Goal: Task Accomplishment & Management: Manage account settings

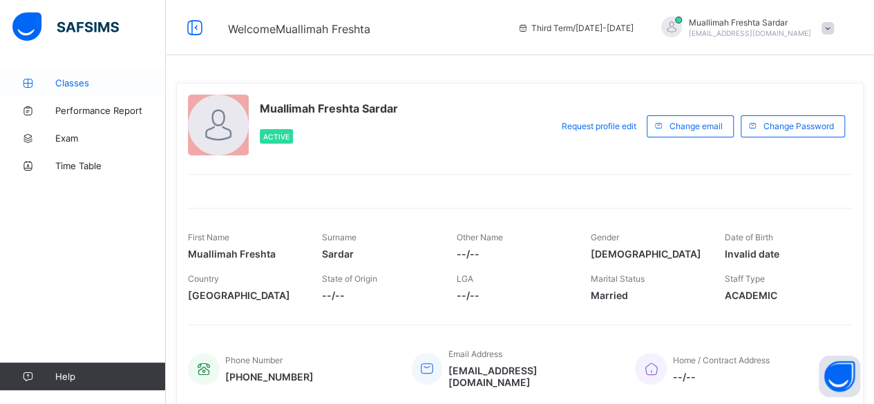
click at [84, 82] on span "Classes" at bounding box center [110, 82] width 111 height 11
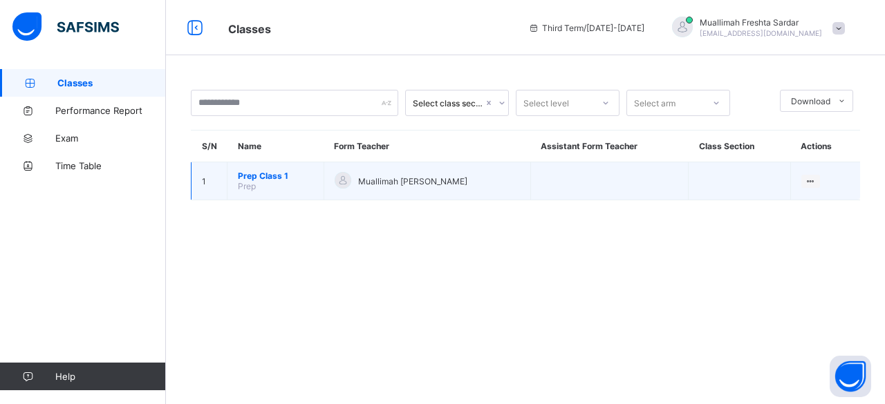
click at [288, 176] on span "Prep Class 1" at bounding box center [275, 176] width 75 height 10
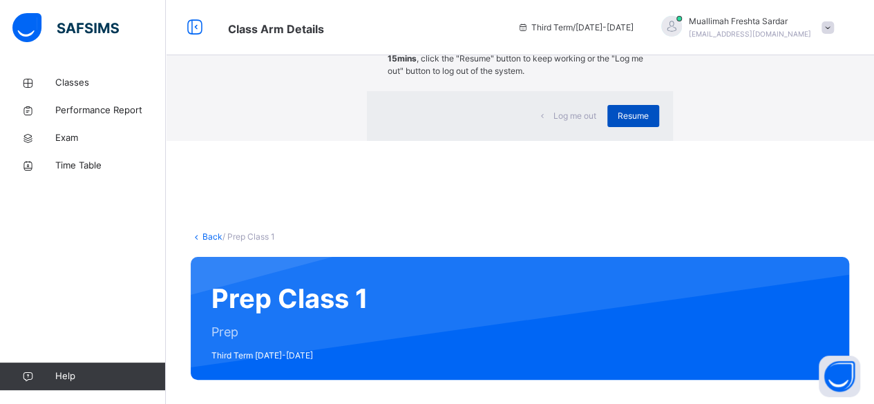
click at [618, 122] on span "Resume" at bounding box center [633, 116] width 31 height 12
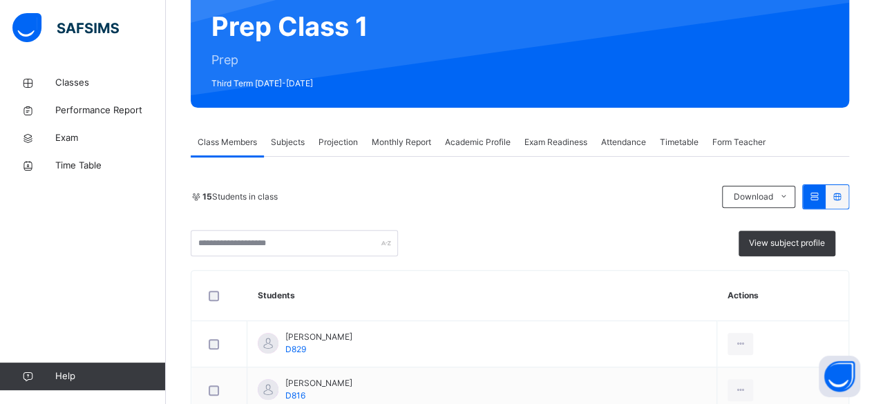
scroll to position [148, 0]
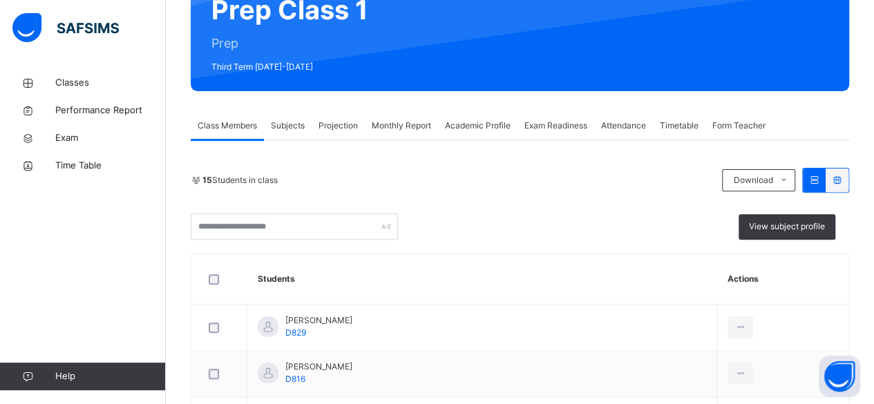
click at [348, 136] on div "Projection" at bounding box center [338, 126] width 53 height 28
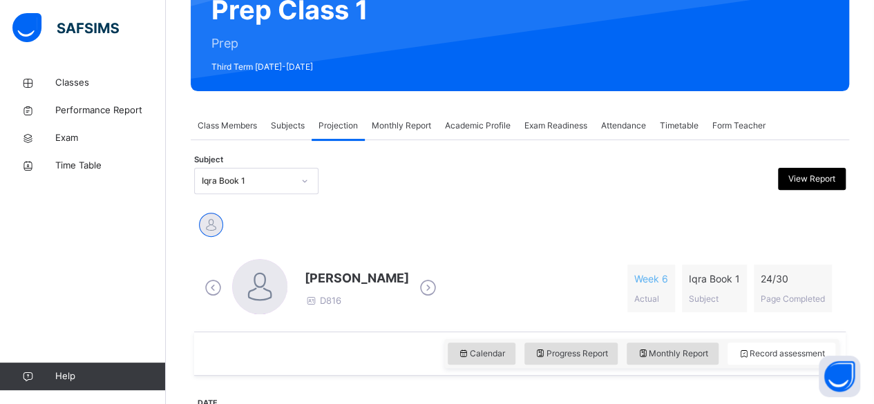
click at [346, 124] on span "Projection" at bounding box center [338, 126] width 39 height 12
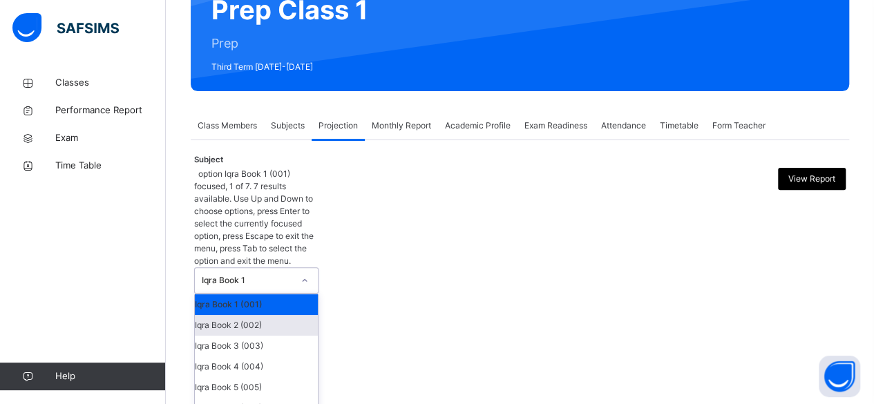
click at [281, 315] on div "Iqra Book 2 (002)" at bounding box center [256, 325] width 123 height 21
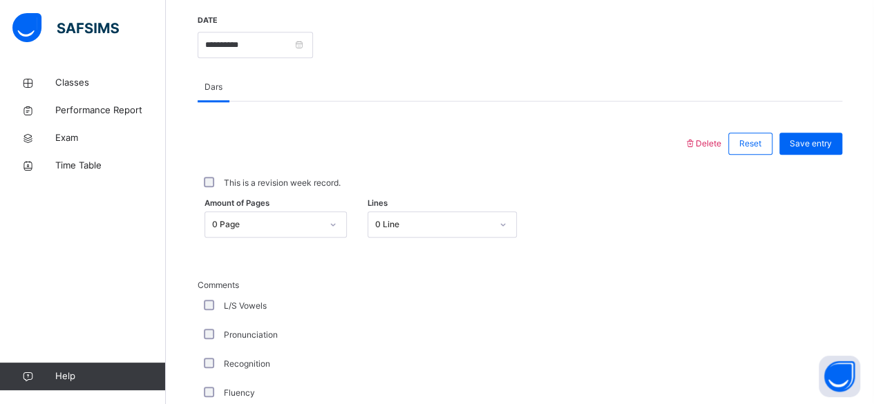
scroll to position [593, 0]
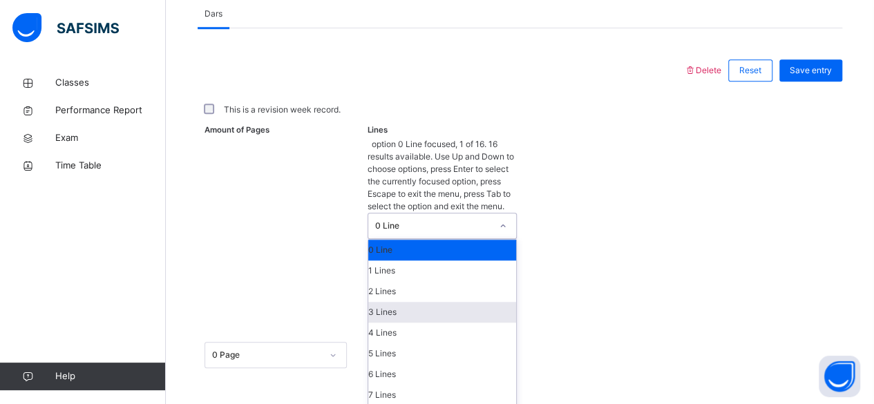
click at [413, 302] on div "3 Lines" at bounding box center [442, 312] width 148 height 21
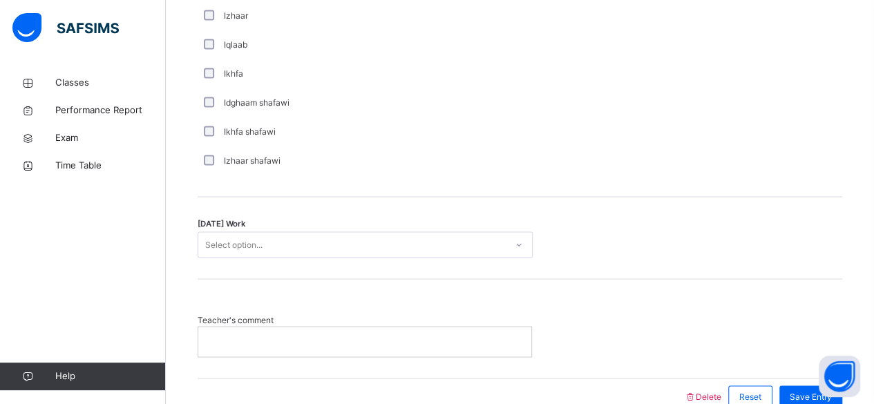
scroll to position [1123, 0]
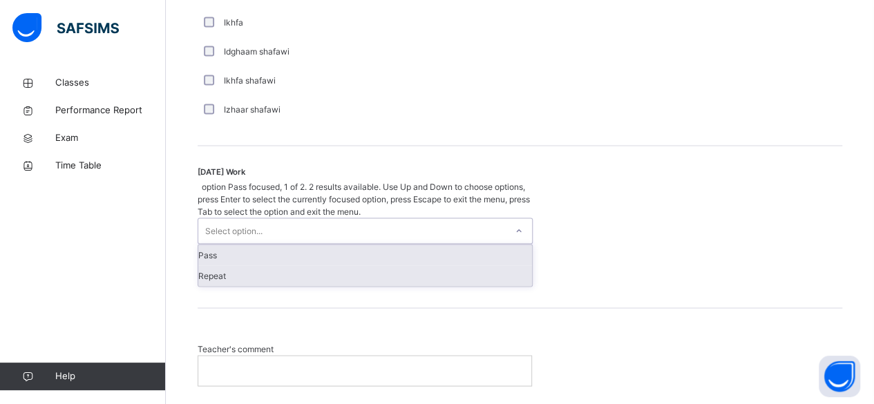
click at [283, 265] on div "Repeat" at bounding box center [365, 275] width 334 height 21
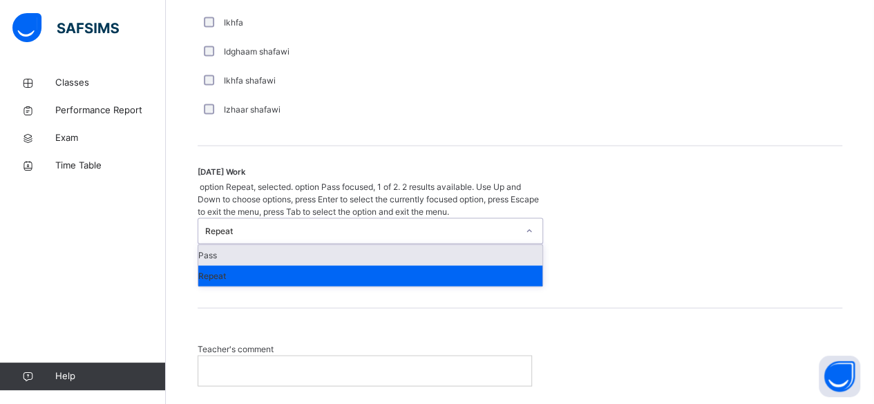
click at [321, 265] on div "Repeat" at bounding box center [370, 275] width 344 height 21
click at [359, 245] on div "Pass" at bounding box center [370, 255] width 344 height 21
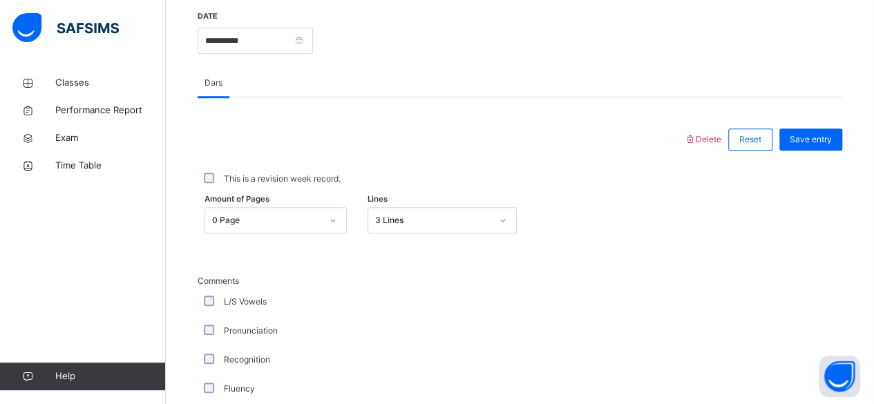
scroll to position [513, 0]
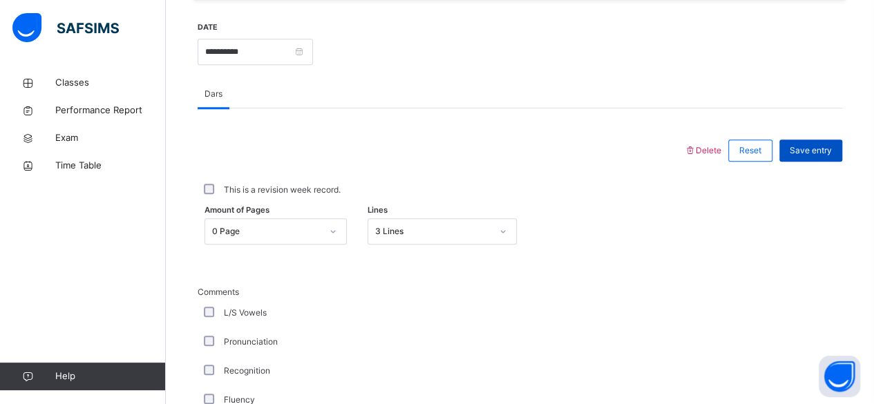
click at [827, 157] on span "Save entry" at bounding box center [811, 150] width 42 height 12
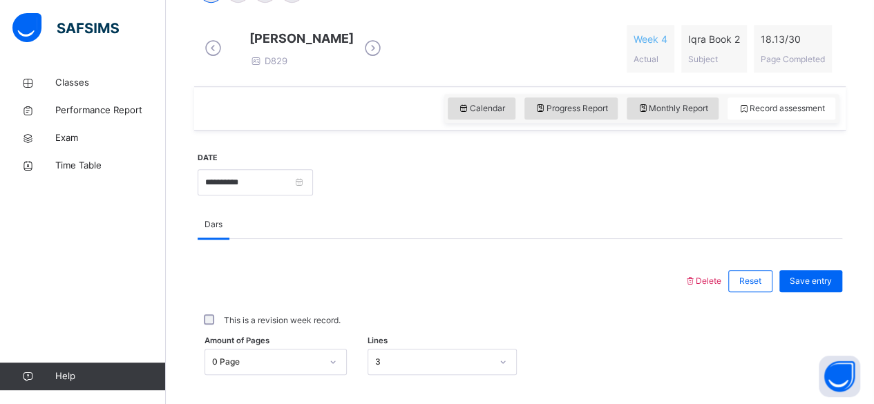
scroll to position [306, 0]
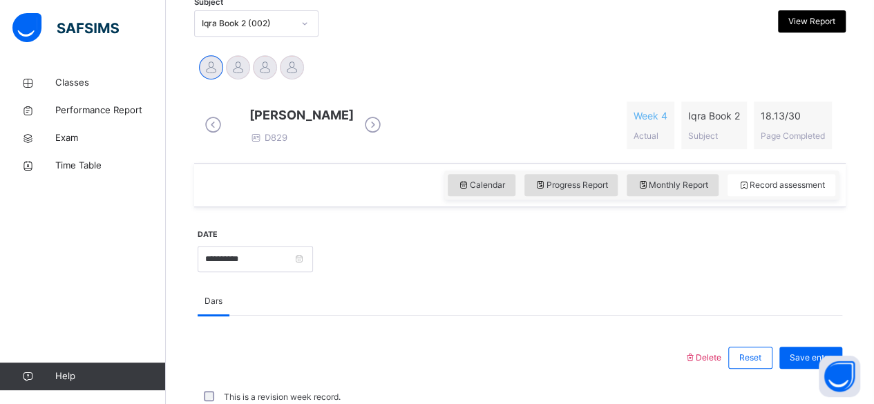
click at [385, 126] on icon at bounding box center [373, 125] width 24 height 21
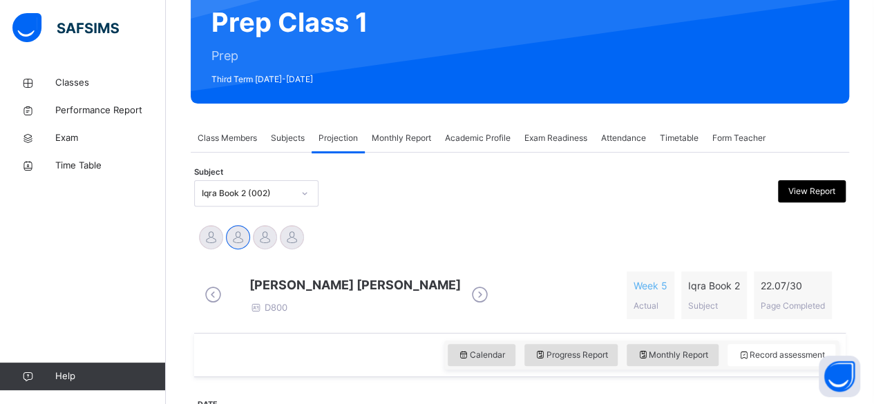
scroll to position [129, 0]
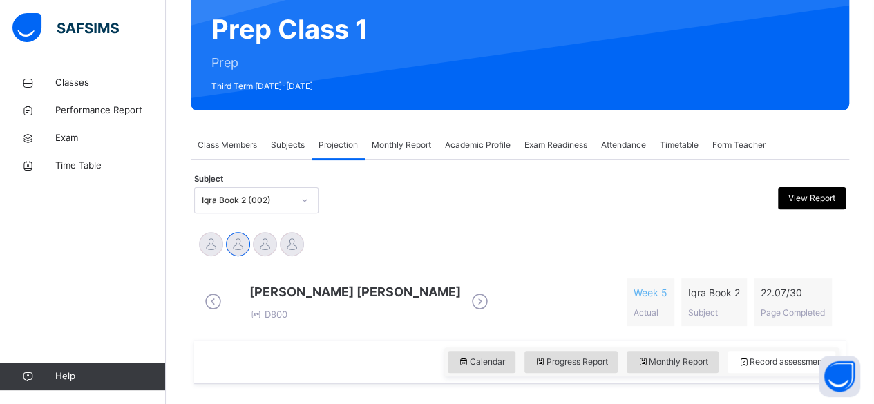
click at [560, 154] on div "Exam Readiness" at bounding box center [556, 145] width 77 height 28
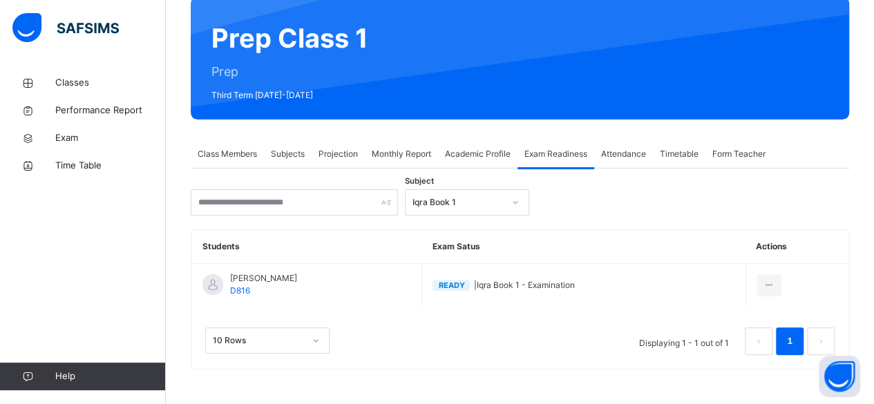
scroll to position [118, 0]
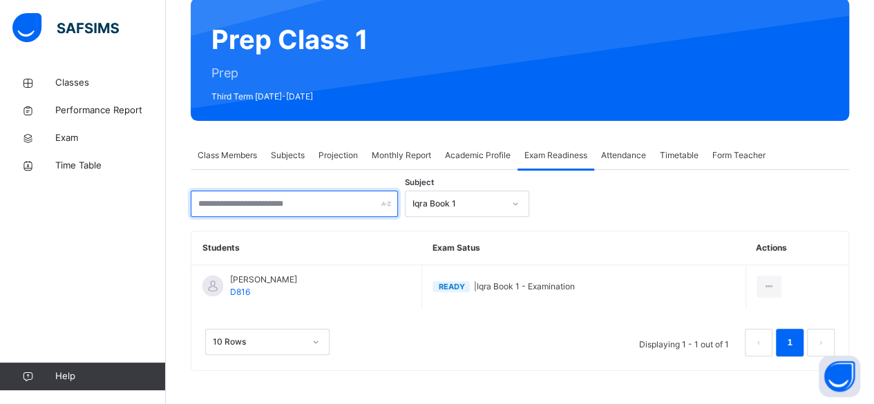
click at [380, 202] on input "text" at bounding box center [294, 204] width 207 height 26
click at [209, 203] on input "text" at bounding box center [294, 204] width 207 height 26
click at [668, 203] on div "Subject Iqra Book 1" at bounding box center [520, 204] width 659 height 26
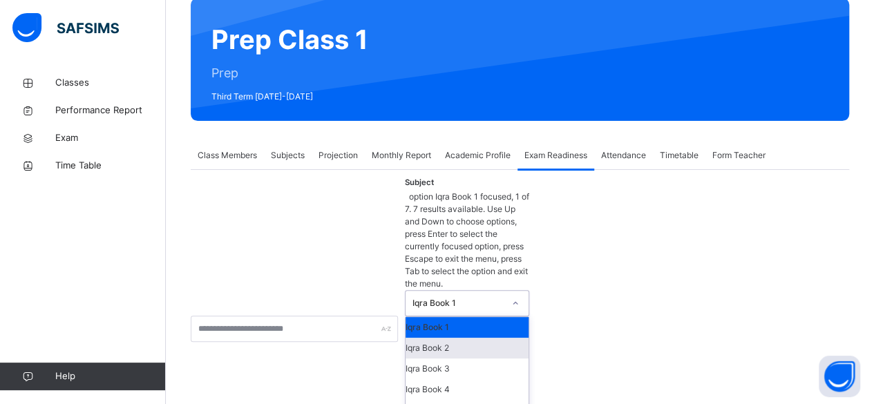
click at [482, 338] on div "Iqra Book 2" at bounding box center [467, 348] width 123 height 21
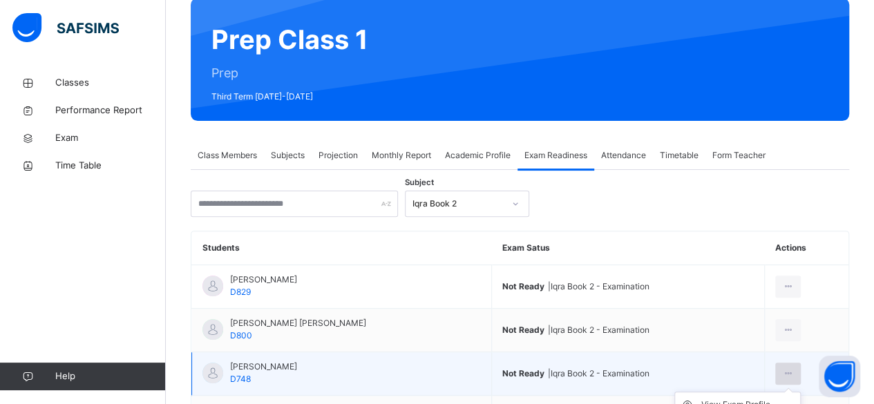
click at [790, 372] on icon at bounding box center [788, 374] width 12 height 12
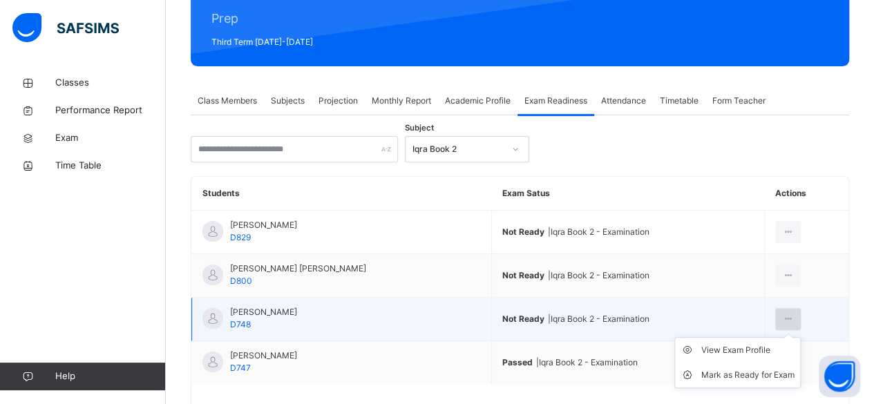
scroll to position [173, 0]
click at [774, 373] on div "Mark as Ready for Exam" at bounding box center [748, 375] width 93 height 14
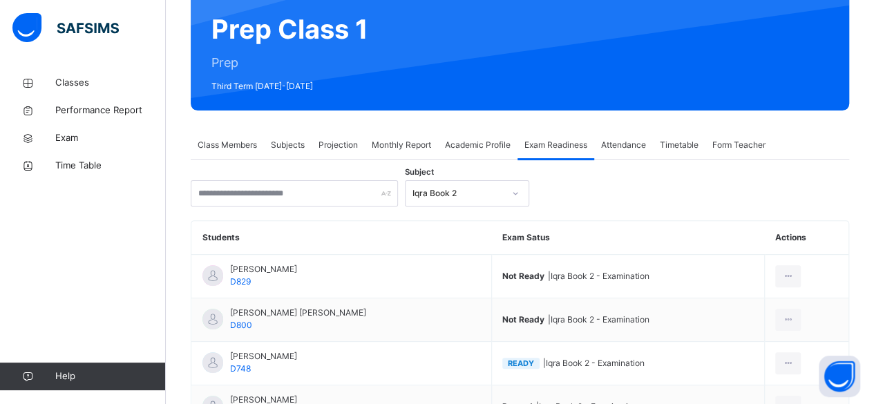
scroll to position [65, 0]
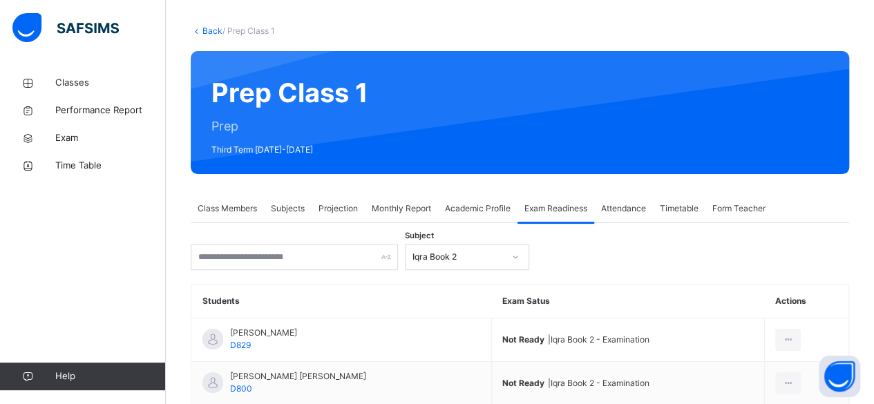
click at [346, 207] on span "Projection" at bounding box center [338, 209] width 39 height 12
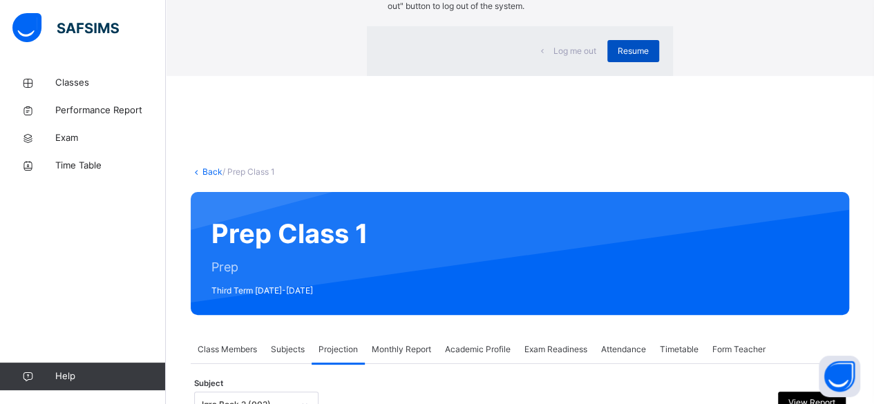
click at [618, 57] on span "Resume" at bounding box center [633, 51] width 31 height 12
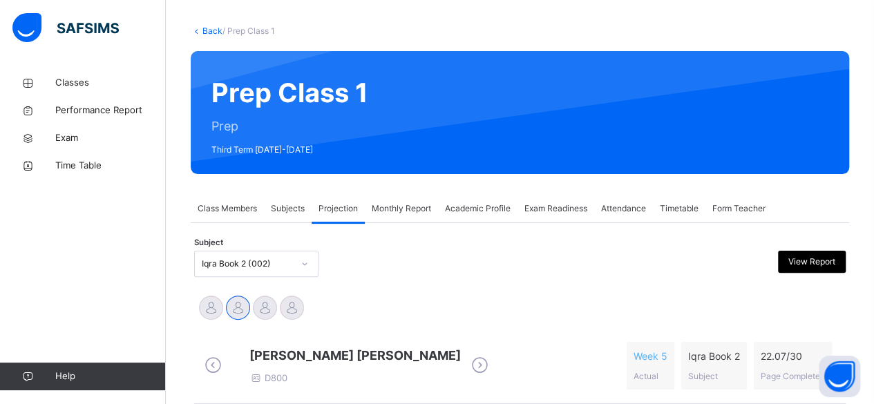
click at [468, 369] on icon at bounding box center [480, 365] width 24 height 21
click at [385, 373] on icon at bounding box center [373, 365] width 24 height 21
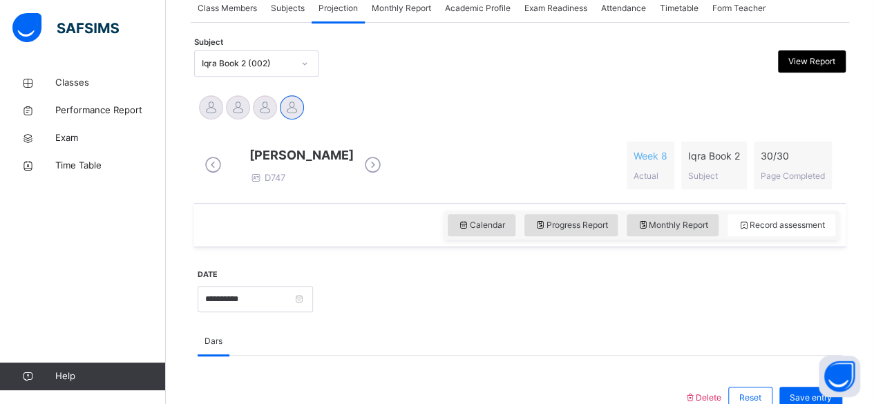
scroll to position [263, 0]
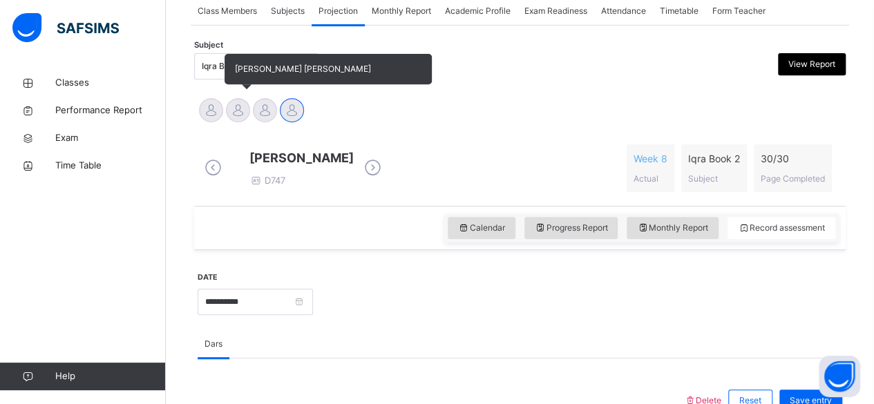
click at [241, 109] on div at bounding box center [238, 110] width 24 height 24
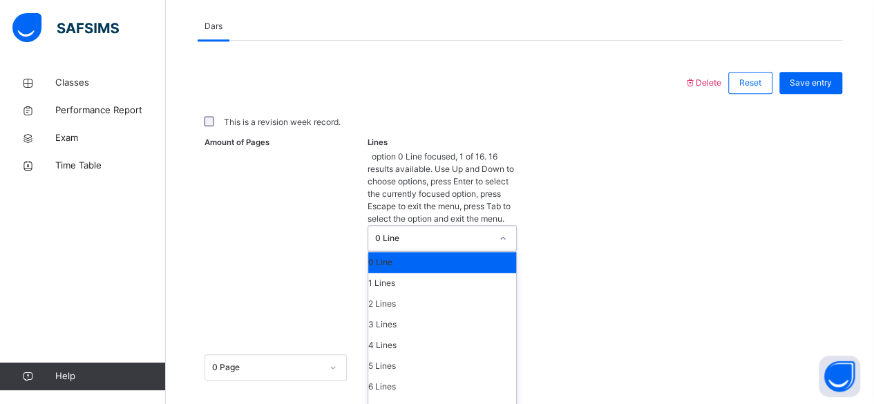
scroll to position [582, 0]
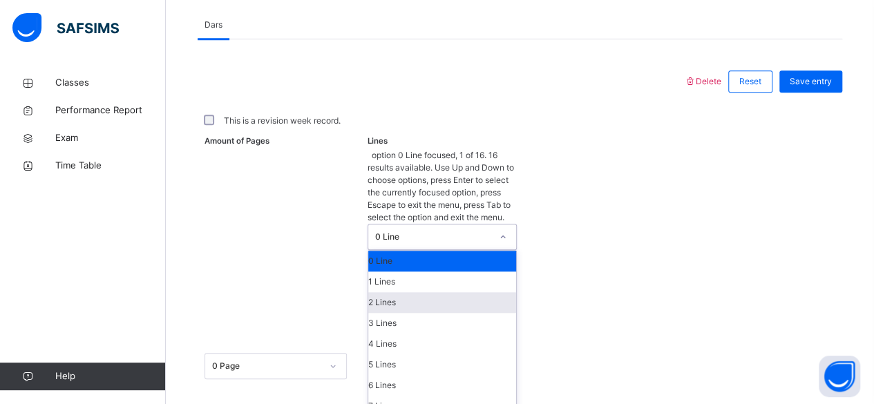
click at [420, 292] on div "2 Lines" at bounding box center [442, 302] width 148 height 21
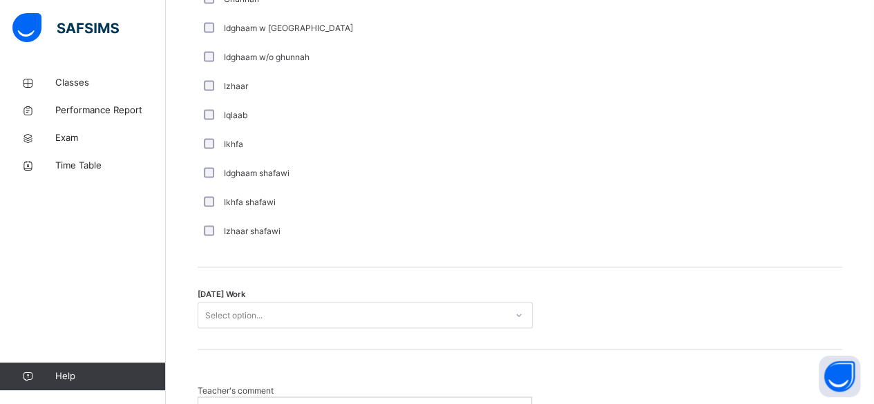
scroll to position [1050, 0]
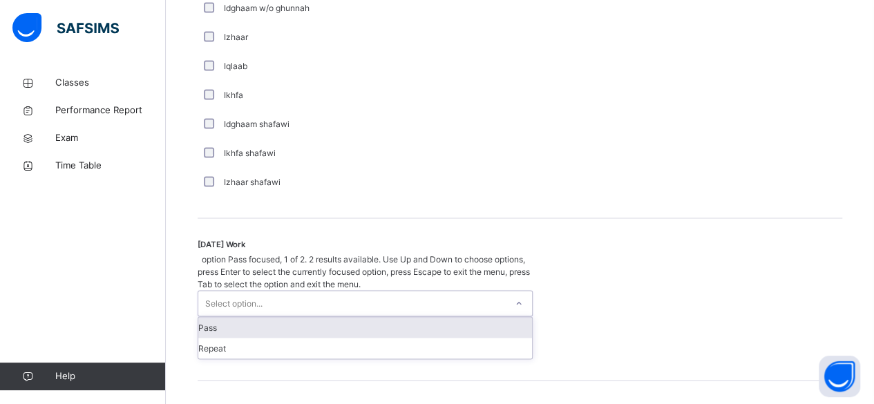
click at [503, 317] on div "Pass" at bounding box center [365, 327] width 334 height 21
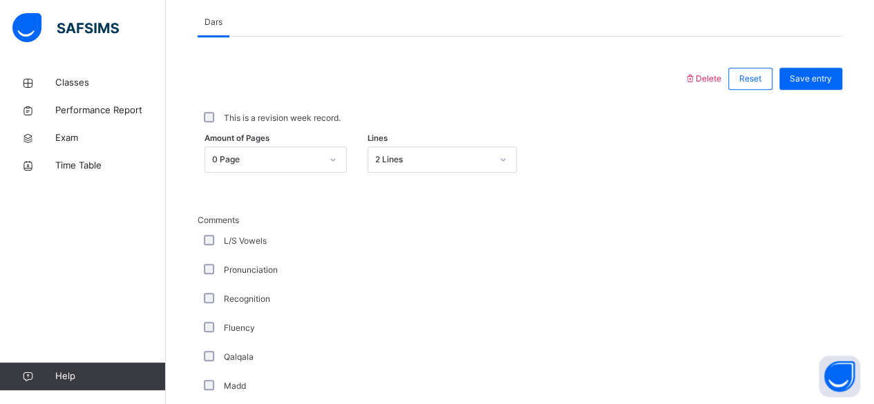
scroll to position [577, 0]
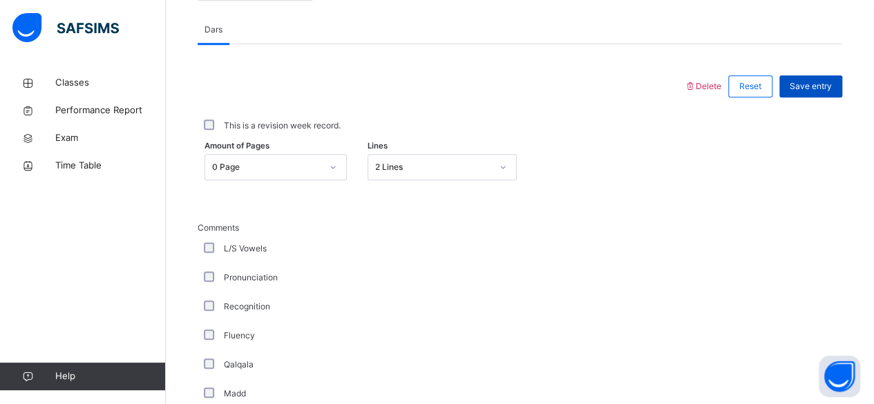
click at [829, 93] on span "Save entry" at bounding box center [811, 86] width 42 height 12
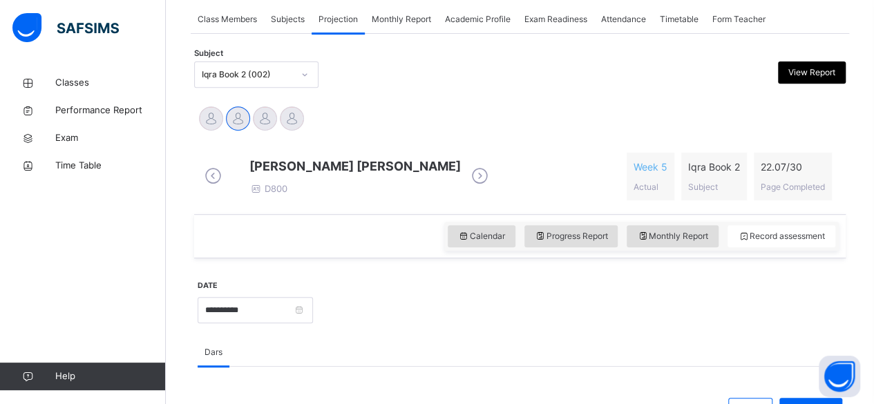
scroll to position [250, 0]
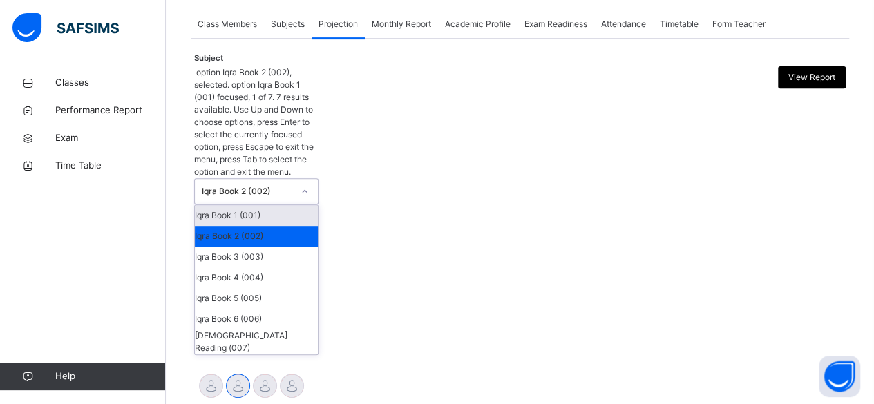
click at [541, 373] on div "[PERSON_NAME] Nuh [PERSON_NAME] [PERSON_NAME] [PERSON_NAME] [PERSON_NAME]" at bounding box center [520, 388] width 645 height 30
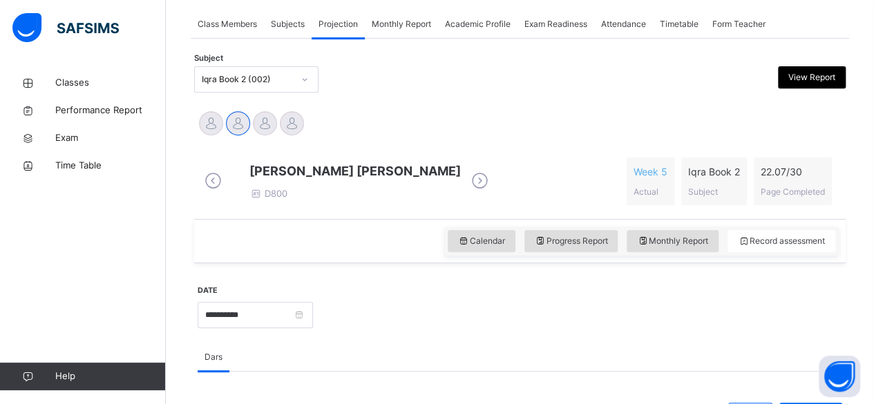
click at [471, 185] on icon at bounding box center [480, 181] width 24 height 21
click at [385, 189] on icon at bounding box center [373, 181] width 24 height 21
click at [385, 187] on icon at bounding box center [373, 181] width 24 height 21
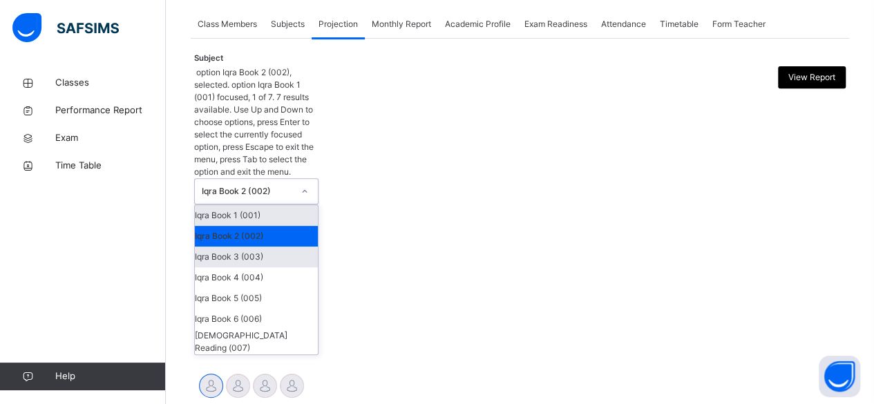
click at [292, 247] on div "Iqra Book 3 (003)" at bounding box center [256, 257] width 123 height 21
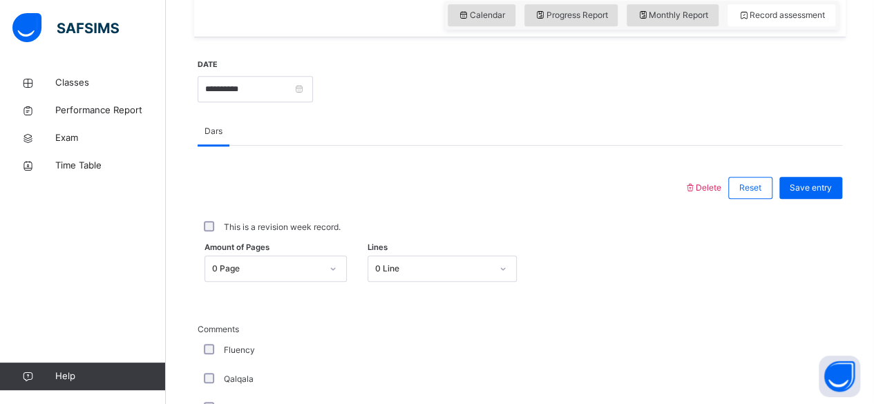
scroll to position [547, 0]
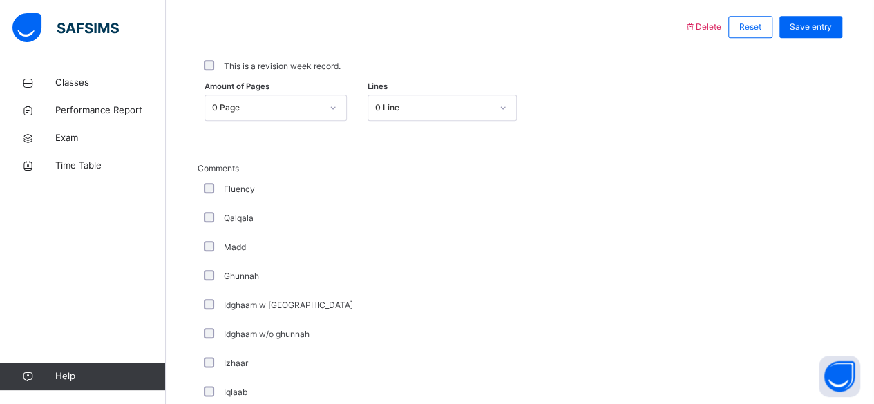
scroll to position [630, 0]
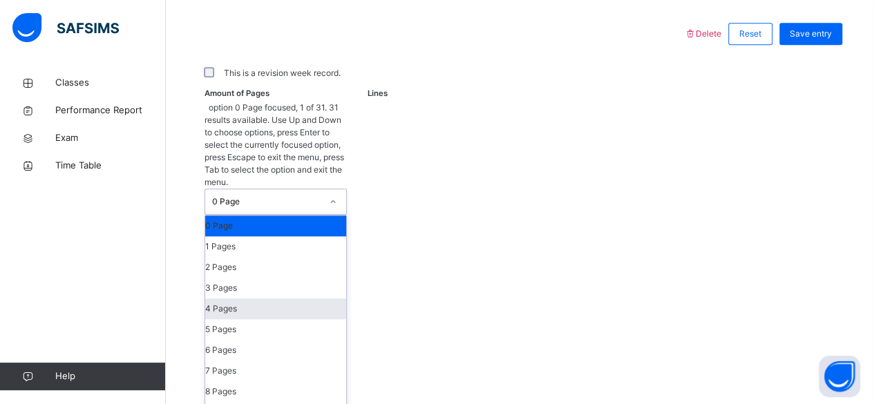
click at [256, 299] on div "4 Pages" at bounding box center [275, 309] width 141 height 21
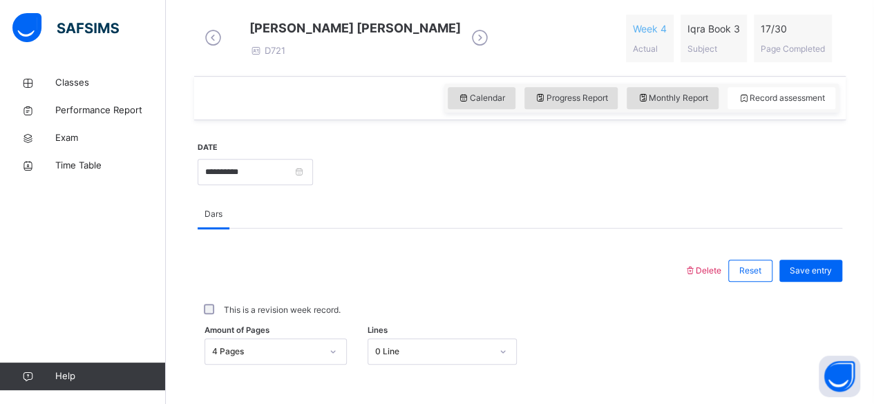
scroll to position [401, 0]
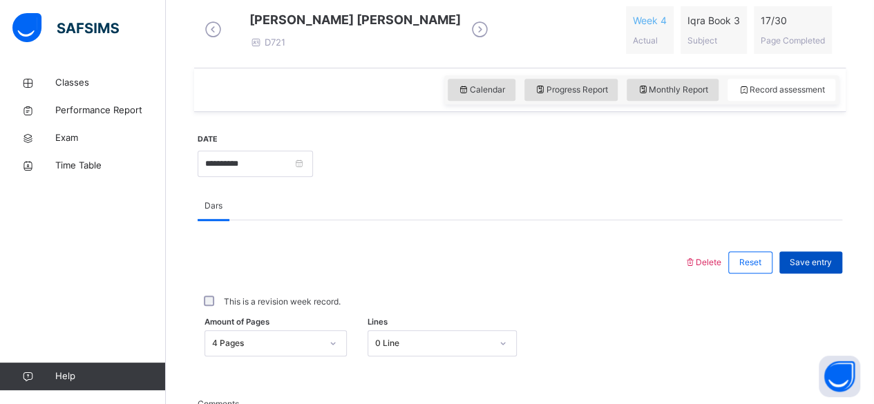
click at [829, 267] on span "Save entry" at bounding box center [811, 262] width 42 height 12
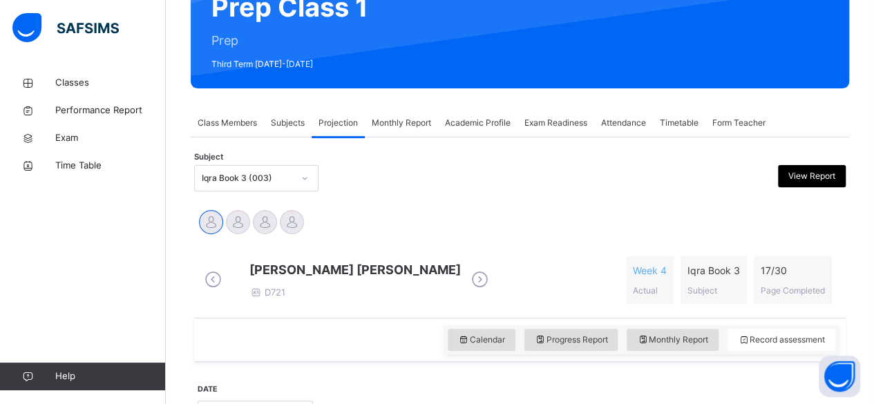
scroll to position [151, 0]
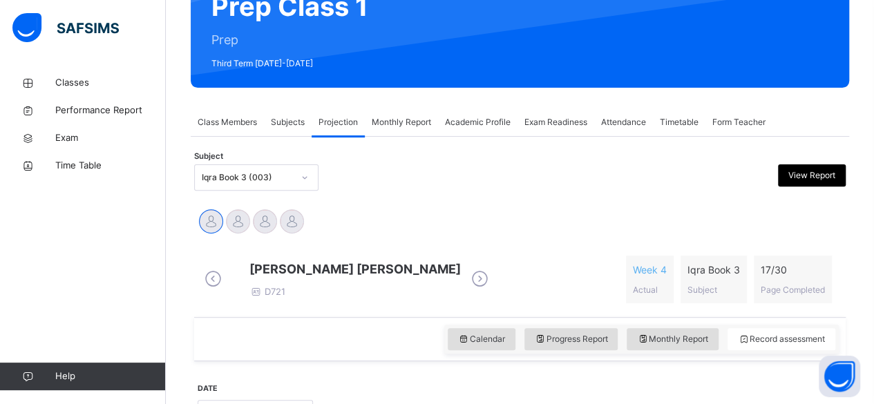
click at [468, 286] on icon at bounding box center [480, 279] width 24 height 21
click at [365, 290] on icon at bounding box center [373, 279] width 24 height 21
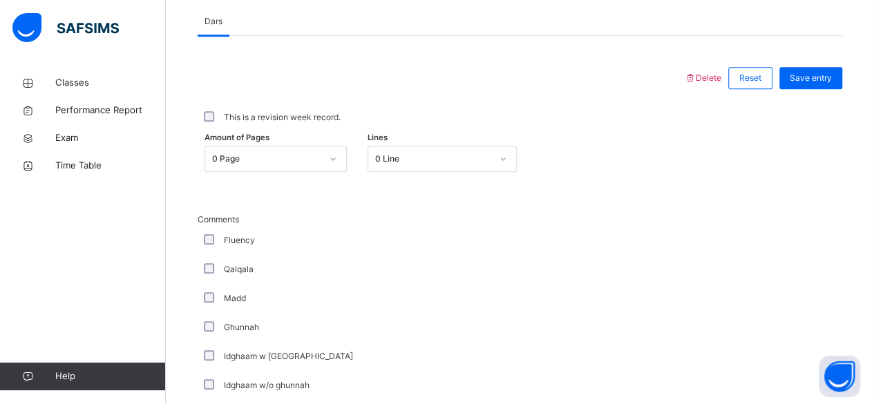
scroll to position [586, 0]
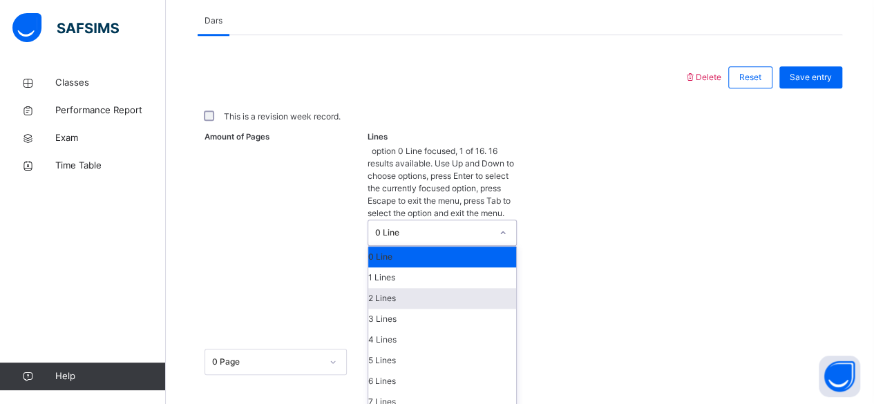
click at [433, 288] on div "2 Lines" at bounding box center [442, 298] width 148 height 21
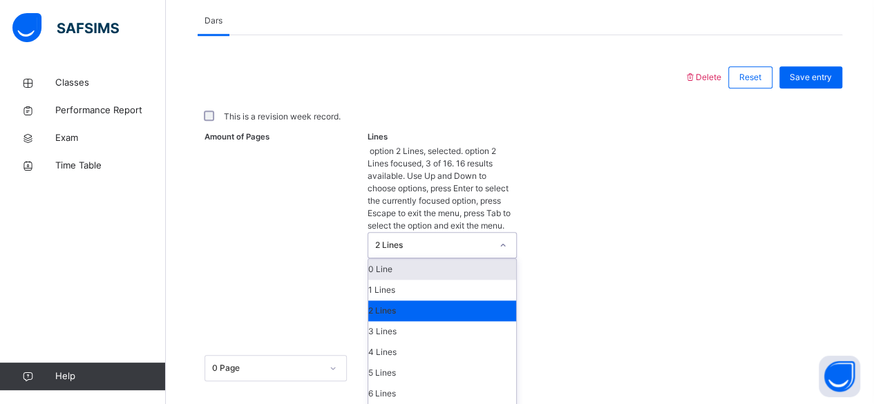
click at [456, 259] on div "0 Line" at bounding box center [442, 269] width 148 height 21
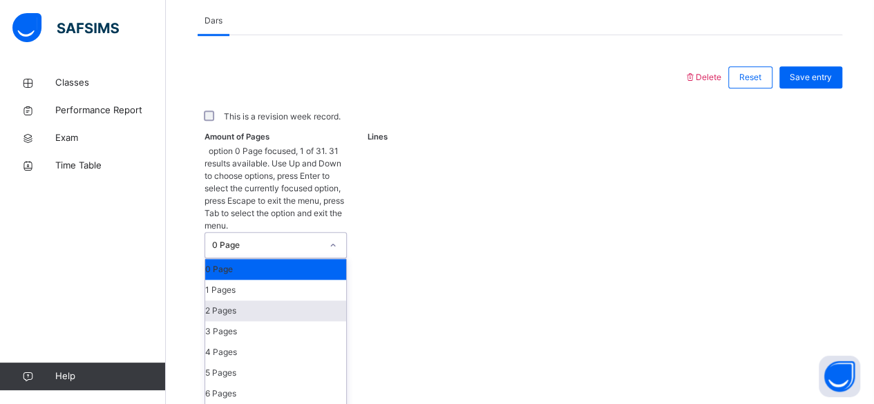
click at [258, 301] on div "2 Pages" at bounding box center [275, 311] width 141 height 21
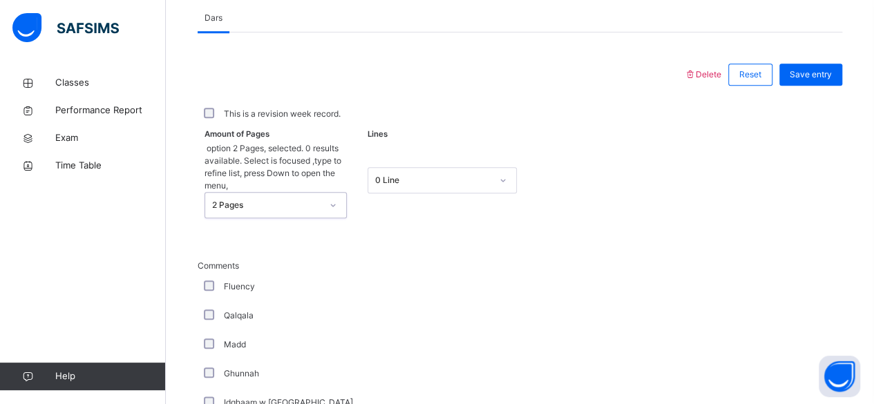
scroll to position [574, 0]
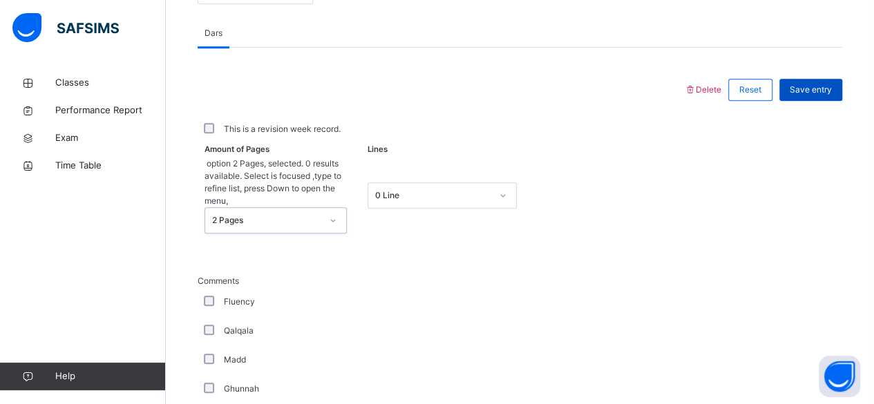
click at [832, 94] on span "Save entry" at bounding box center [811, 90] width 42 height 12
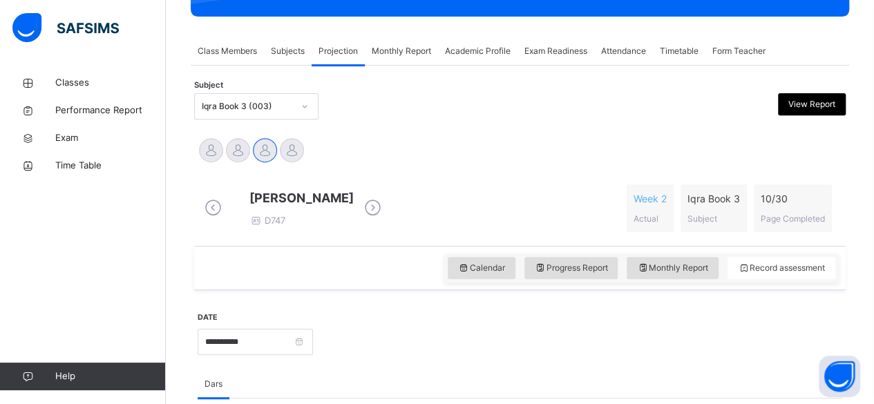
scroll to position [209, 0]
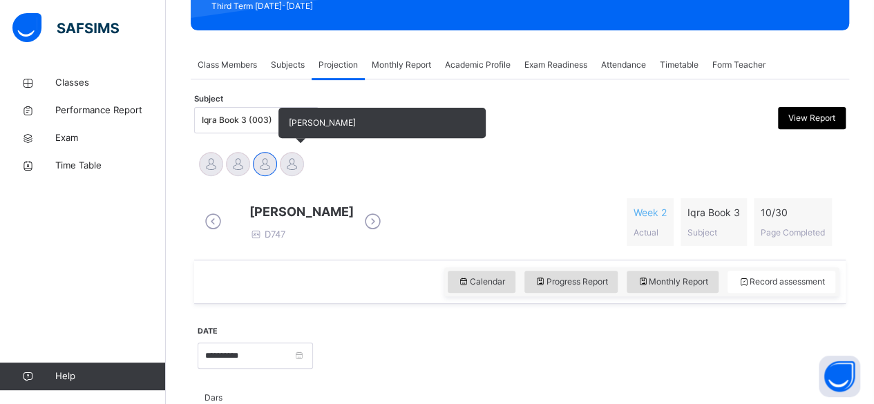
click at [299, 158] on div at bounding box center [292, 164] width 24 height 24
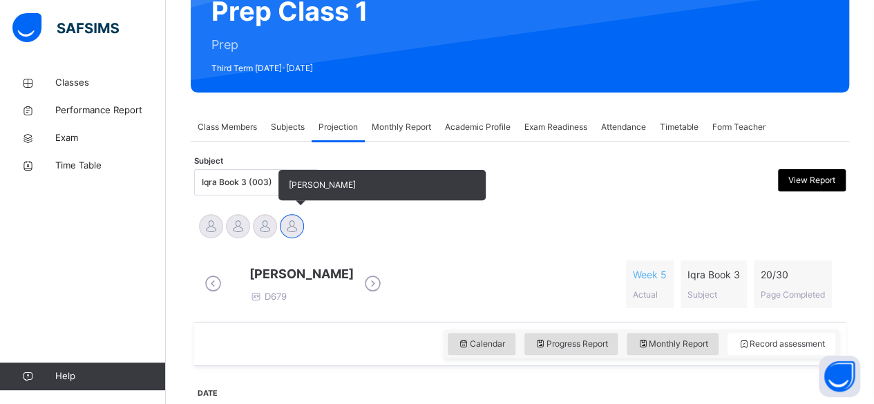
scroll to position [137, 0]
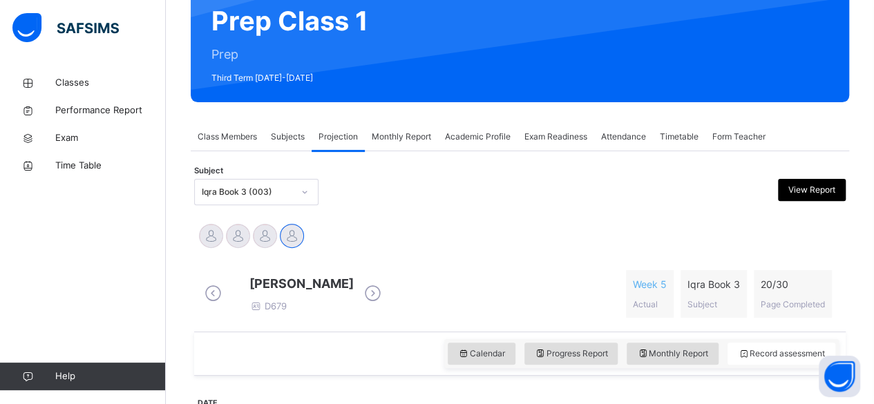
click at [556, 211] on div "Subject Iqra Book 3 (003) View Report" at bounding box center [520, 192] width 652 height 40
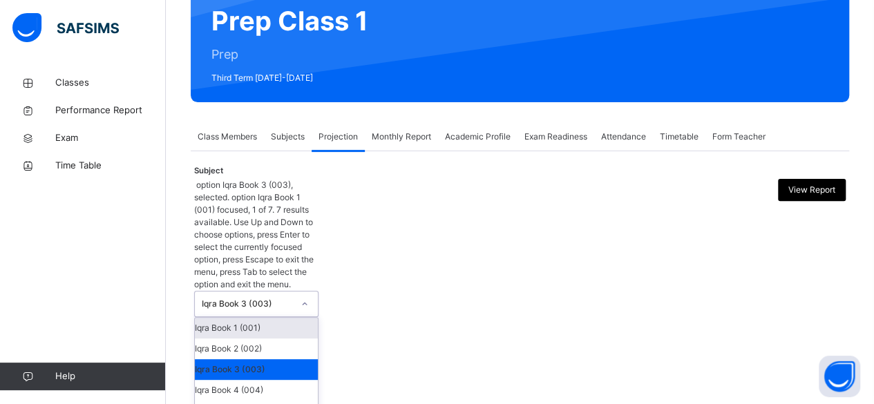
click at [491, 198] on div at bounding box center [438, 323] width 158 height 289
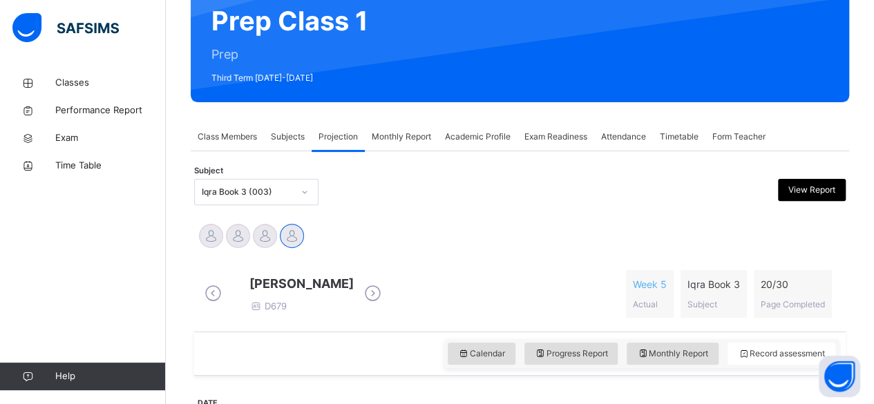
click at [385, 294] on icon at bounding box center [373, 293] width 24 height 21
click at [468, 296] on icon at bounding box center [480, 293] width 24 height 21
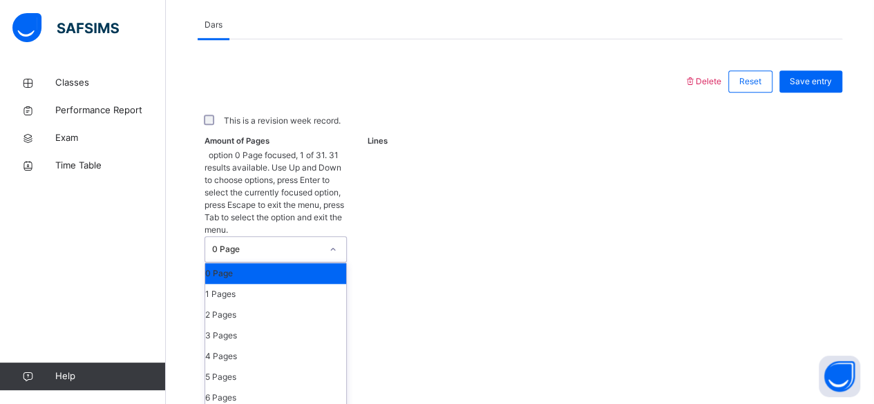
scroll to position [582, 0]
click at [270, 305] on div "2 Pages" at bounding box center [275, 315] width 141 height 21
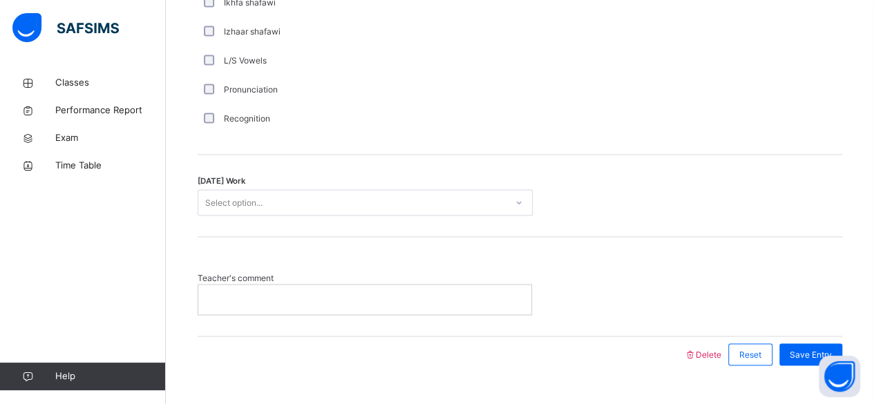
scroll to position [1114, 0]
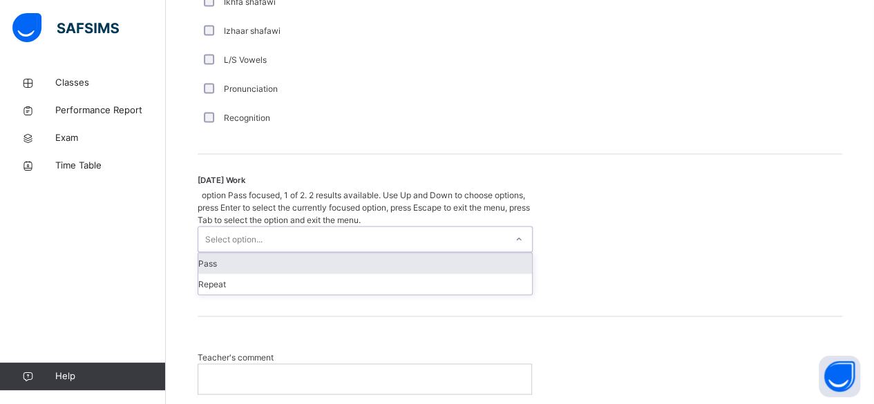
click at [462, 253] on div "Pass" at bounding box center [365, 263] width 334 height 21
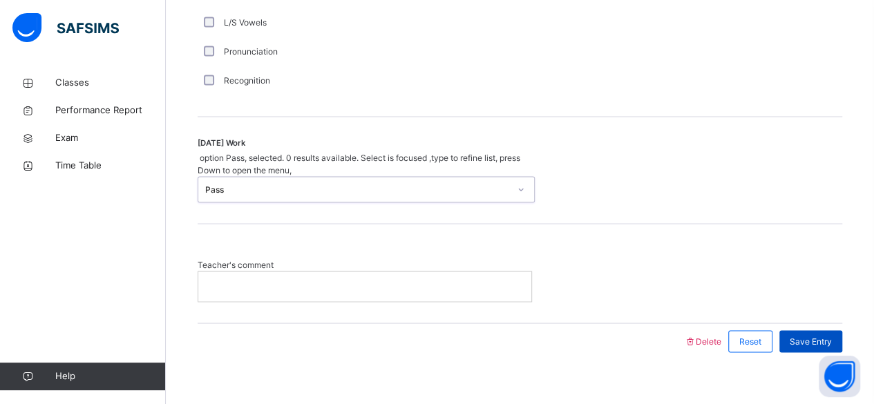
click at [814, 335] on span "Save Entry" at bounding box center [811, 341] width 42 height 12
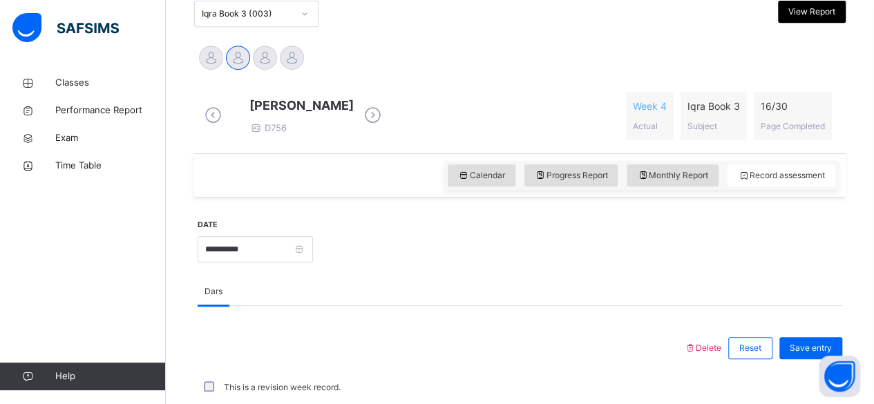
scroll to position [315, 0]
click at [371, 119] on icon at bounding box center [373, 115] width 24 height 21
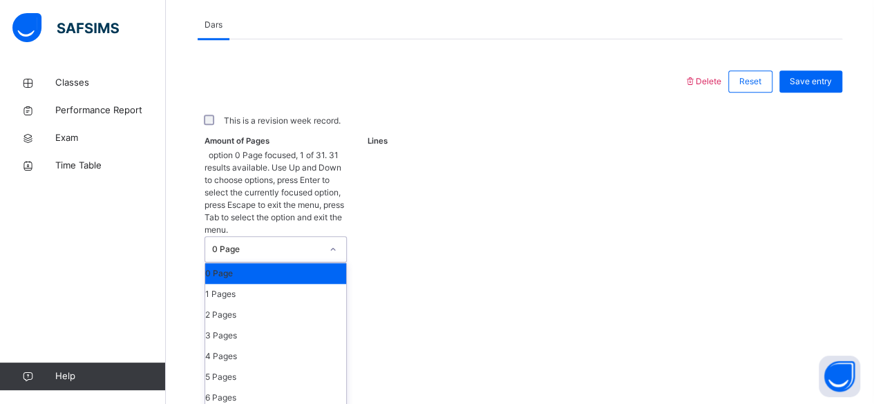
scroll to position [582, 0]
click at [261, 305] on div "2 Pages" at bounding box center [275, 315] width 141 height 21
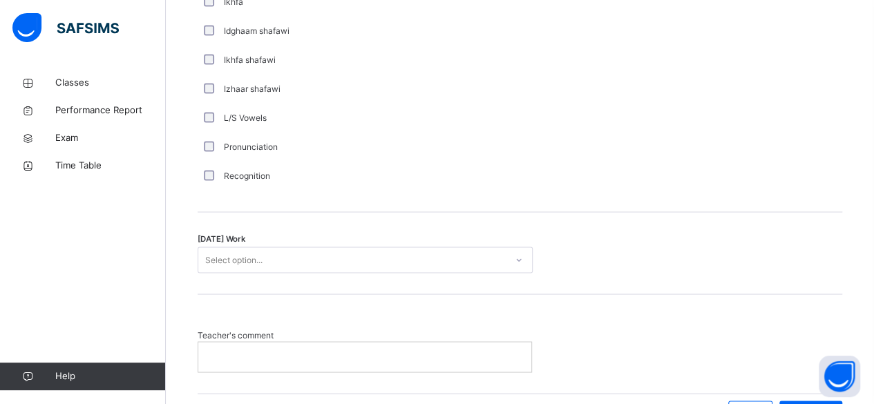
scroll to position [1107, 0]
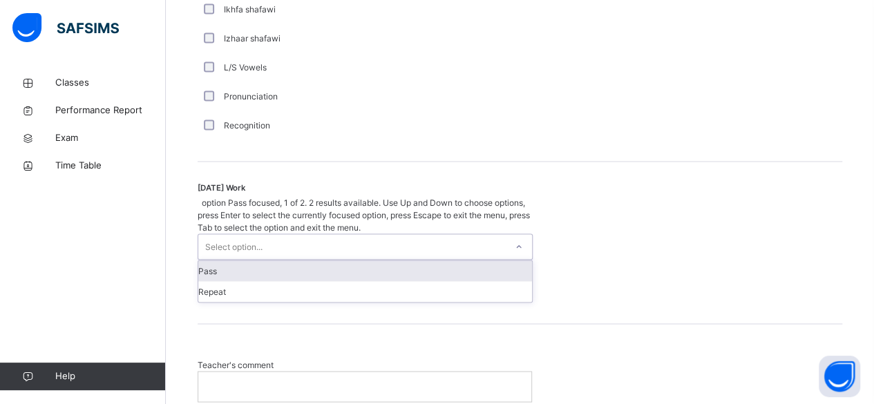
click at [288, 261] on div "Pass" at bounding box center [365, 271] width 334 height 21
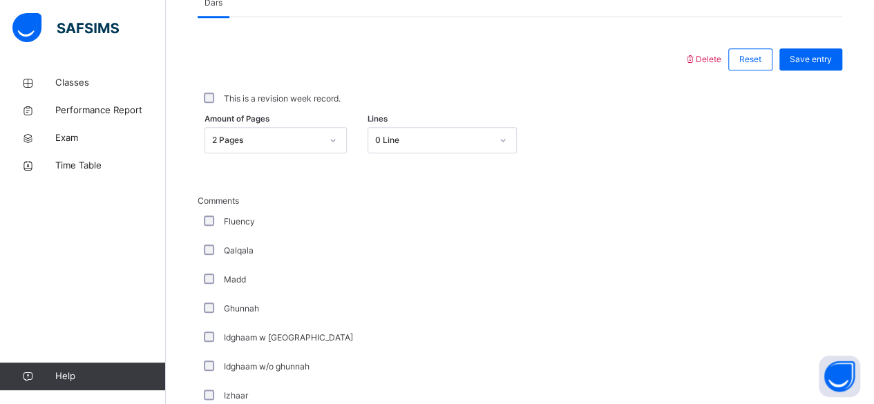
scroll to position [602, 0]
click at [832, 68] on span "Save entry" at bounding box center [811, 61] width 42 height 12
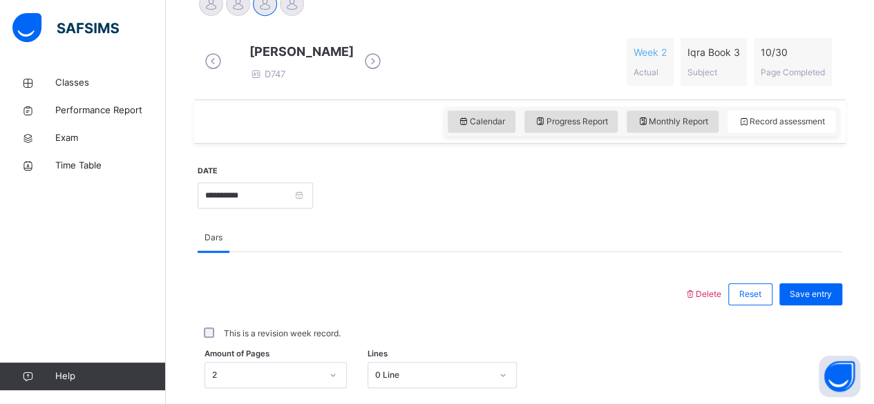
scroll to position [371, 0]
click at [832, 299] on span "Save entry" at bounding box center [811, 293] width 42 height 12
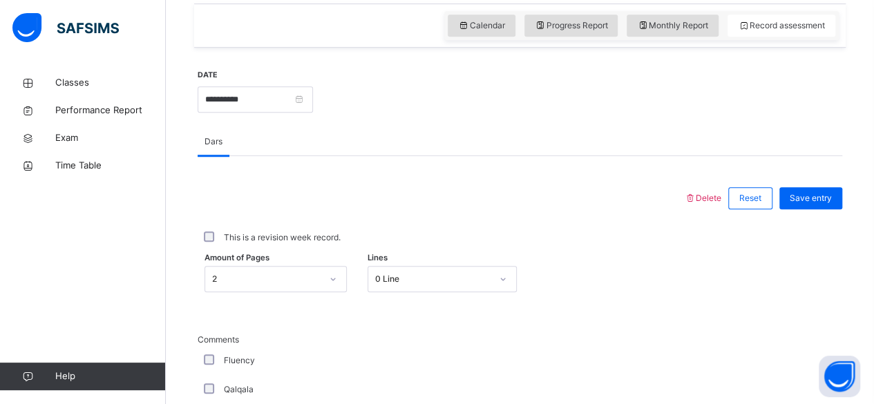
scroll to position [467, 0]
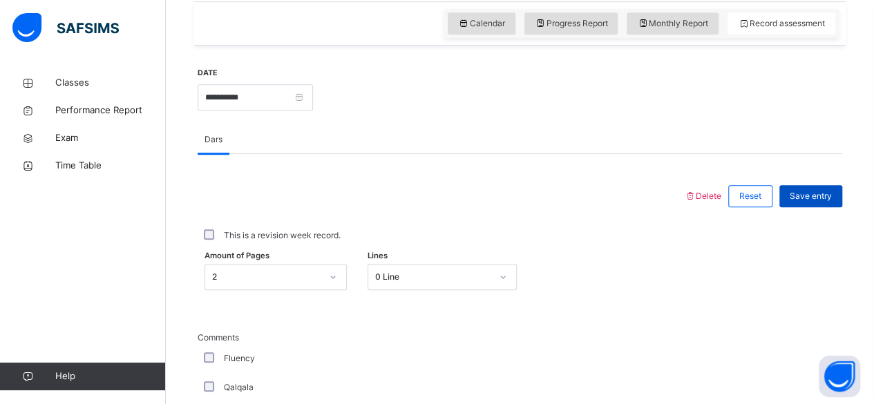
click at [824, 203] on span "Save entry" at bounding box center [811, 196] width 42 height 12
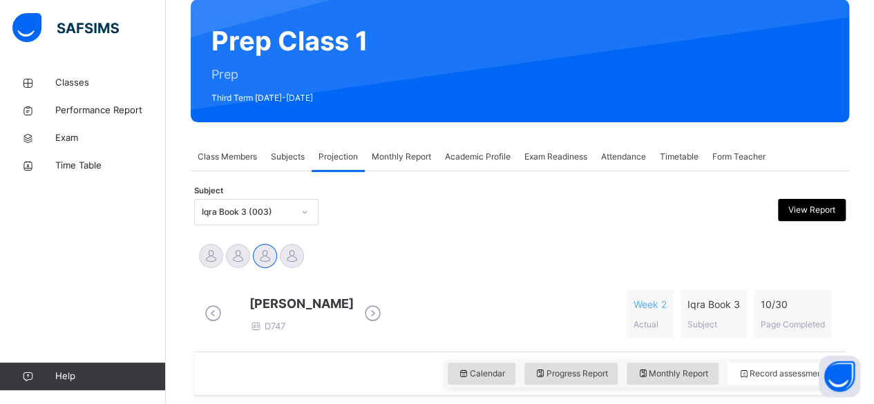
scroll to position [115, 0]
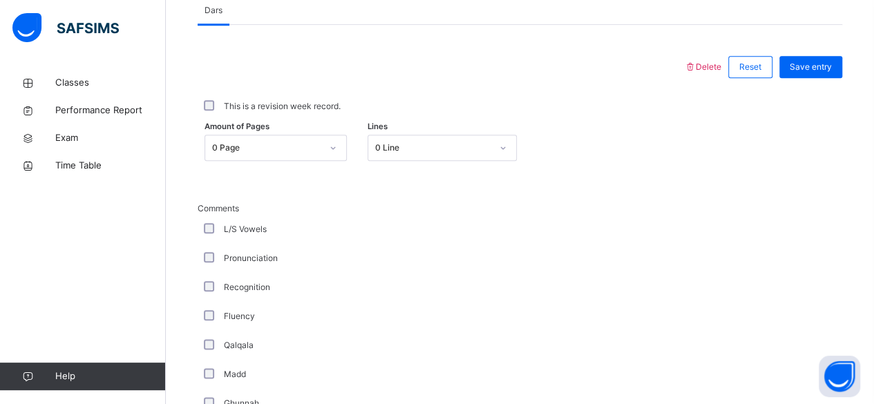
scroll to position [664, 0]
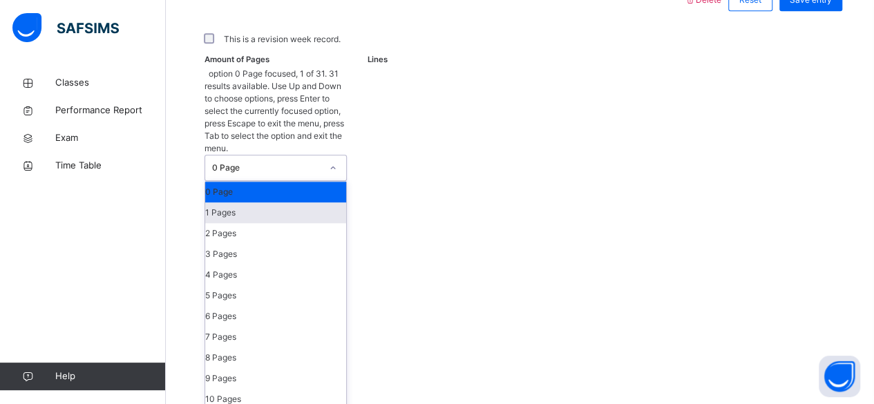
click at [262, 203] on div "1 Pages" at bounding box center [275, 213] width 141 height 21
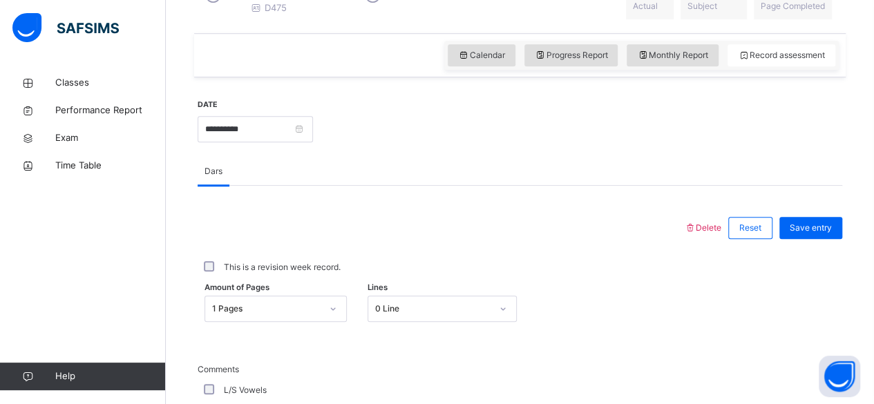
scroll to position [434, 0]
click at [824, 236] on span "Save entry" at bounding box center [811, 229] width 42 height 12
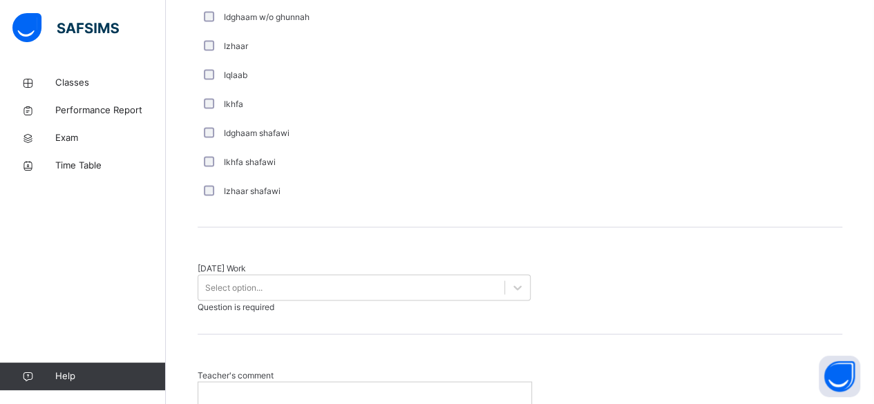
scroll to position [1042, 0]
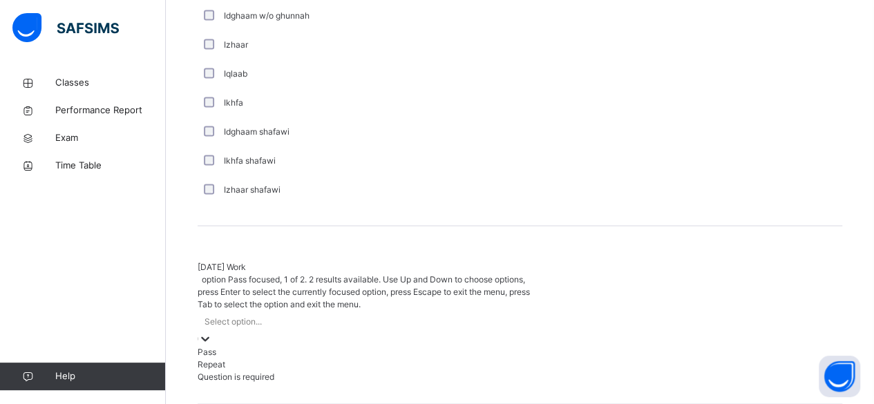
click at [345, 346] on div "Pass" at bounding box center [365, 352] width 335 height 12
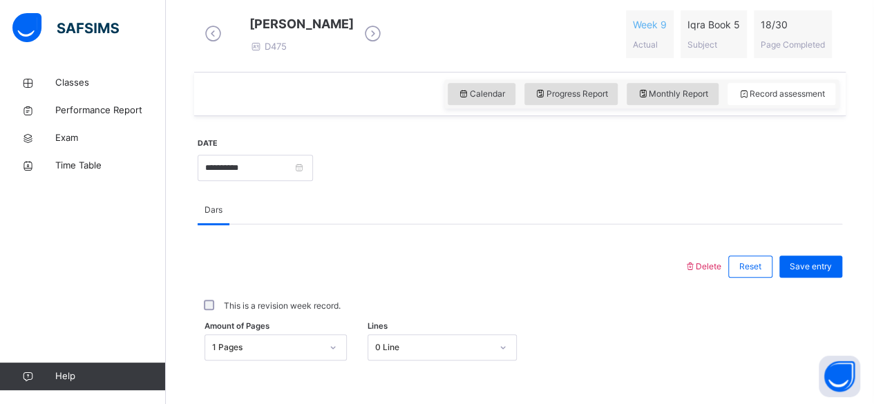
scroll to position [384, 0]
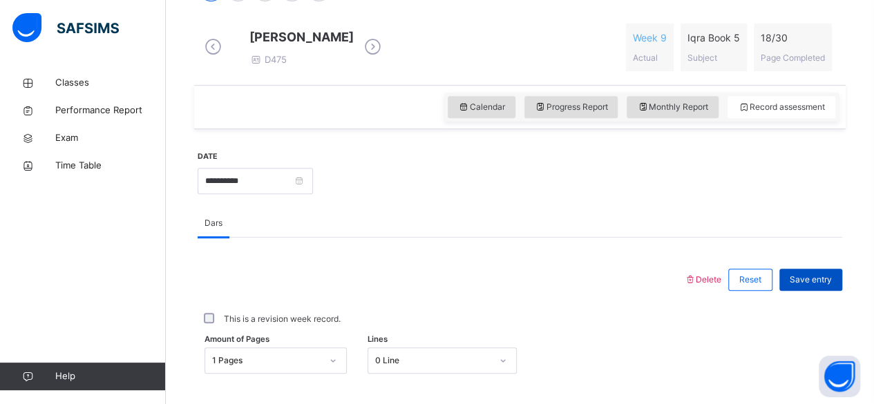
click at [827, 285] on span "Save entry" at bounding box center [811, 280] width 42 height 12
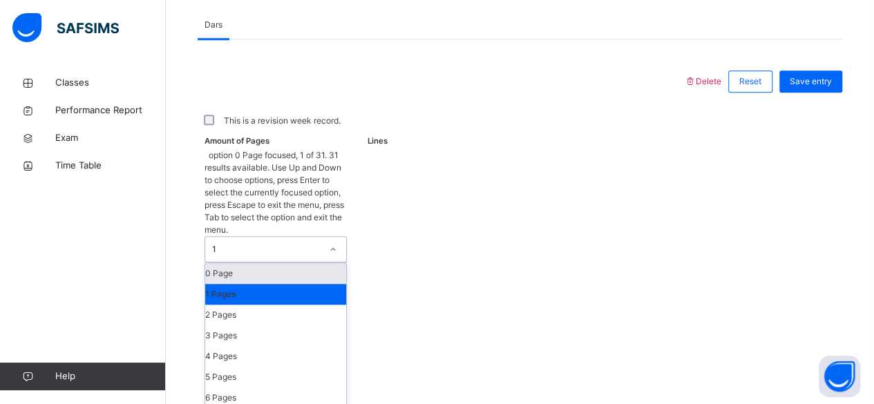
scroll to position [582, 0]
click at [275, 305] on div "2 Pages" at bounding box center [275, 315] width 141 height 21
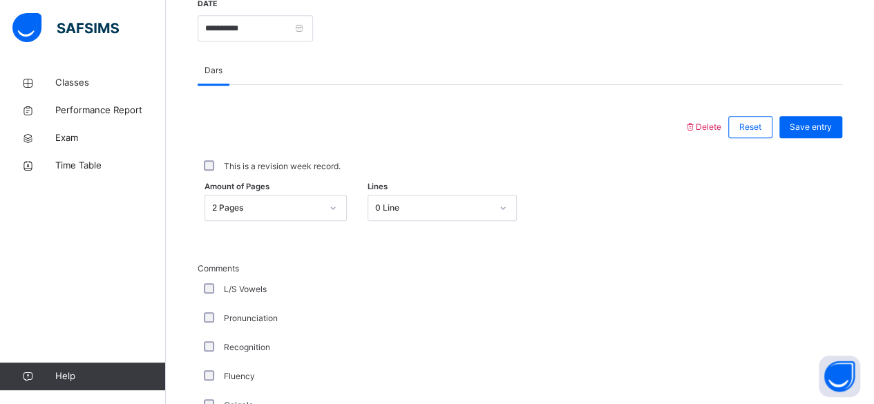
scroll to position [519, 0]
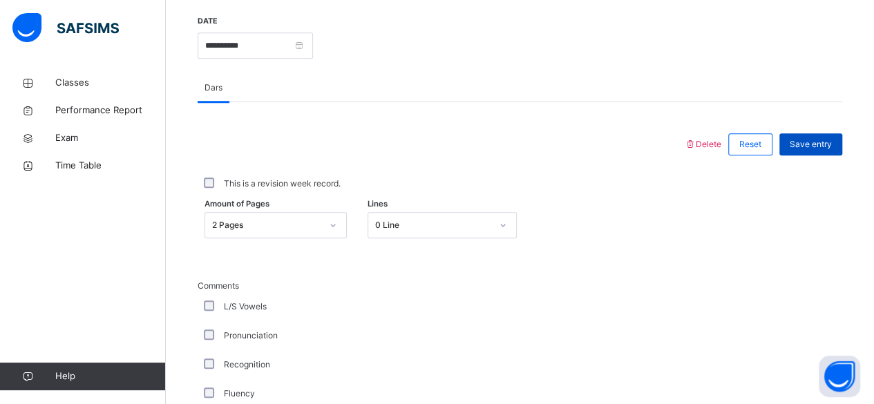
click at [825, 151] on span "Save entry" at bounding box center [811, 144] width 42 height 12
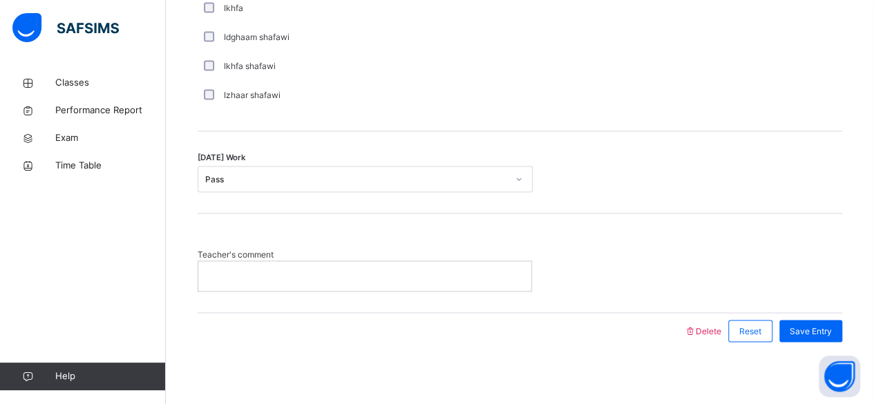
scroll to position [1138, 0]
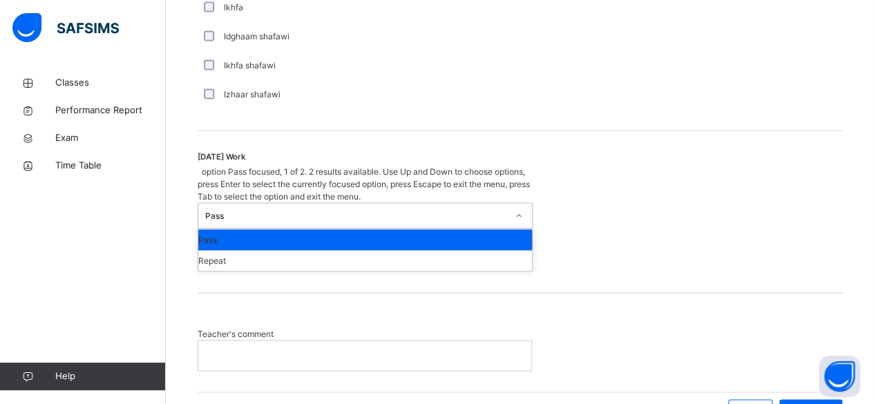
click at [503, 229] on div "Pass" at bounding box center [365, 239] width 334 height 21
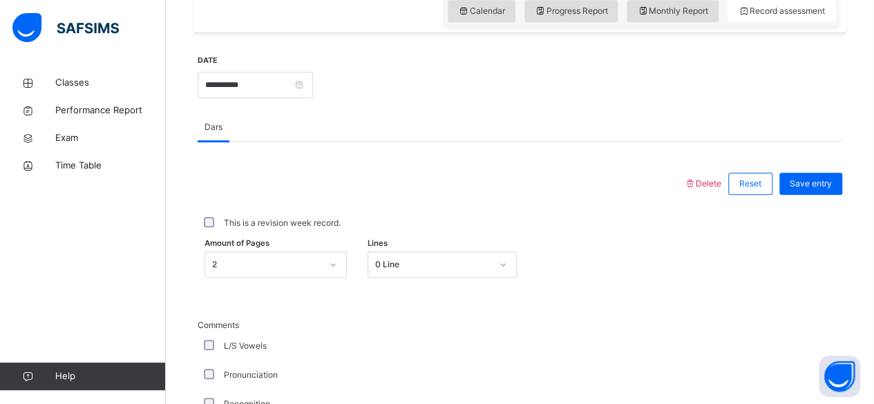
scroll to position [480, 0]
click at [818, 189] on span "Save entry" at bounding box center [811, 184] width 42 height 12
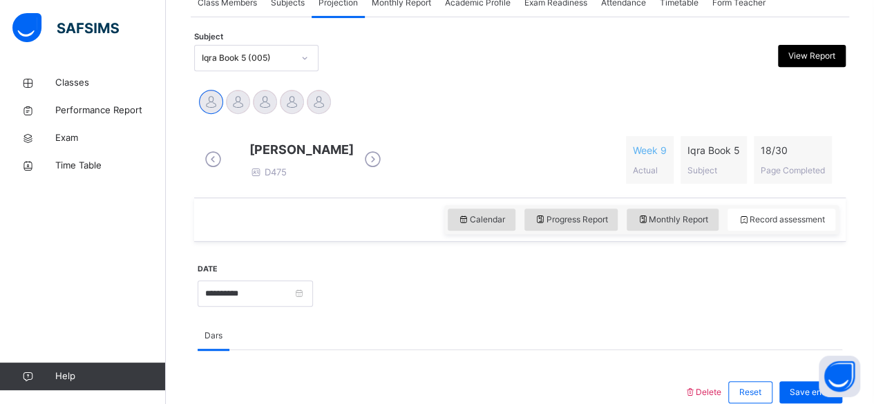
scroll to position [270, 0]
click at [385, 160] on icon at bounding box center [373, 161] width 24 height 21
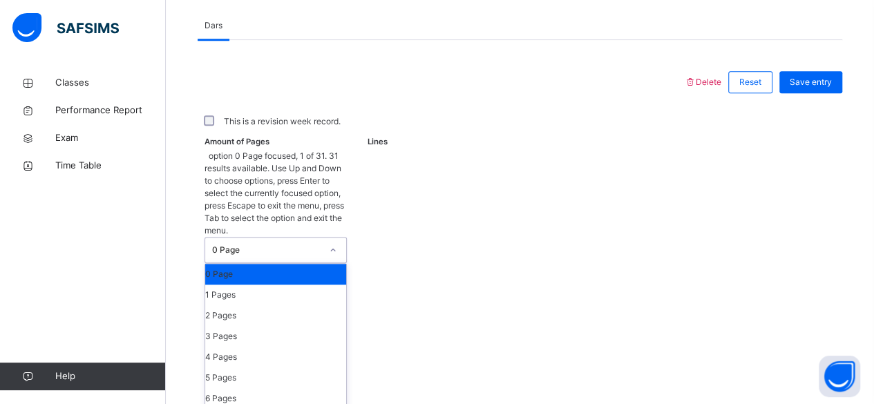
scroll to position [582, 0]
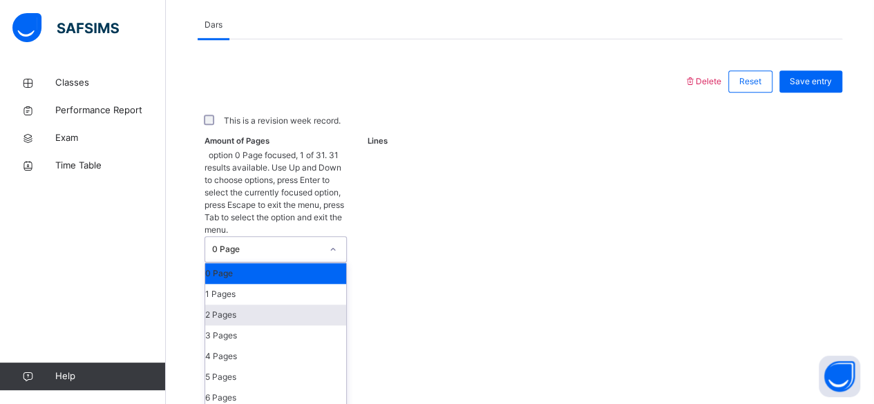
click at [276, 305] on div "2 Pages" at bounding box center [275, 315] width 141 height 21
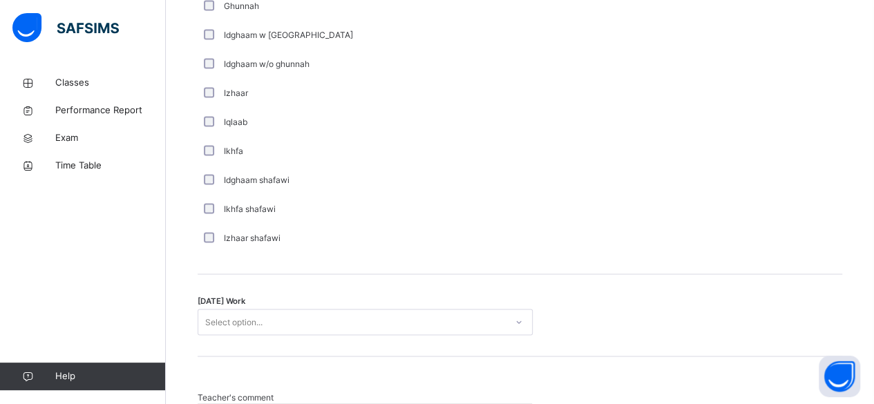
scroll to position [1048, 0]
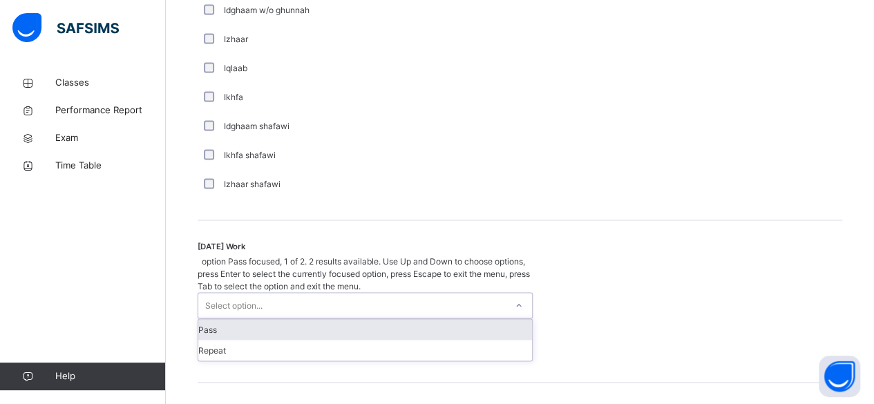
click at [408, 319] on div "Pass" at bounding box center [365, 329] width 334 height 21
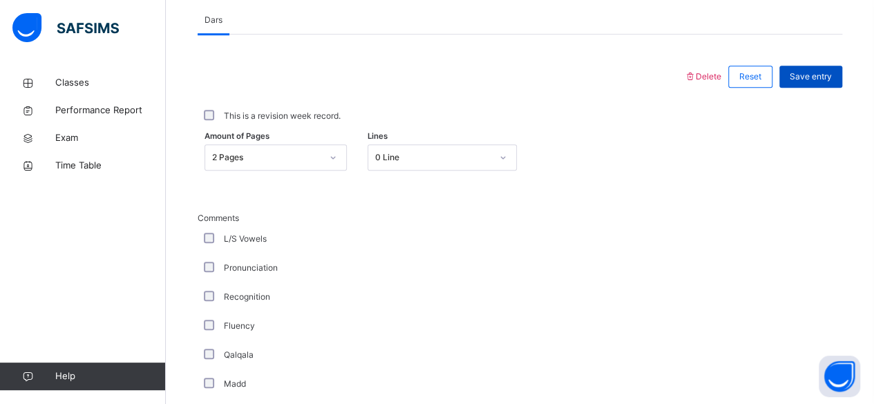
click at [821, 88] on div "Save entry" at bounding box center [811, 77] width 63 height 22
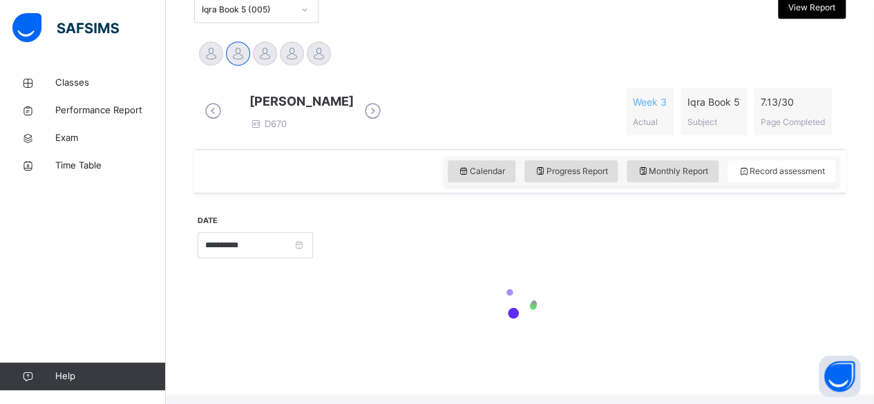
scroll to position [587, 0]
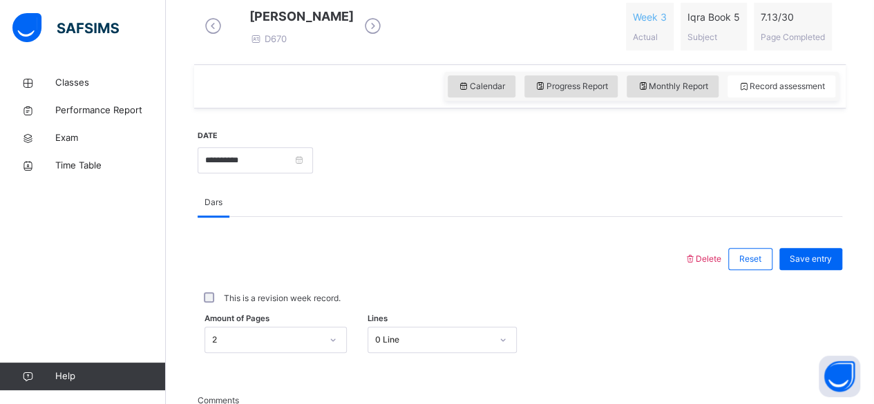
click at [385, 34] on icon at bounding box center [373, 26] width 24 height 21
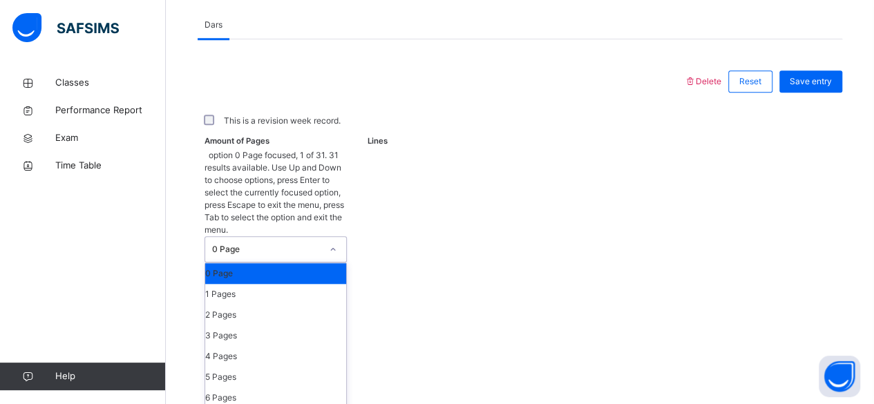
scroll to position [582, 0]
click at [292, 305] on div "2 Pages" at bounding box center [275, 315] width 141 height 21
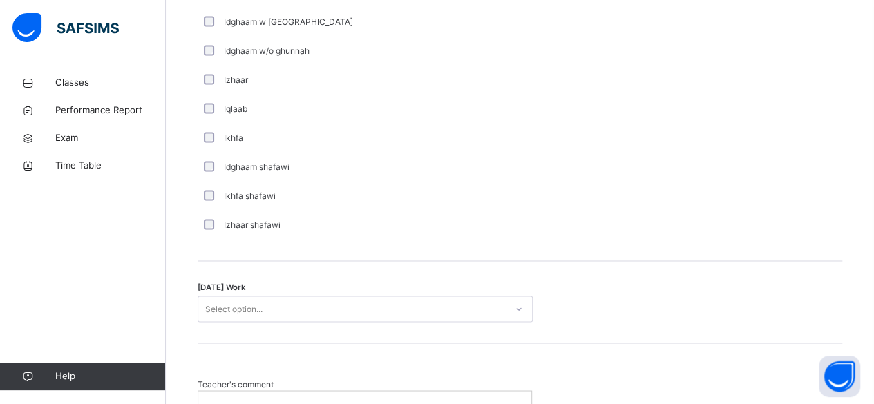
scroll to position [1008, 0]
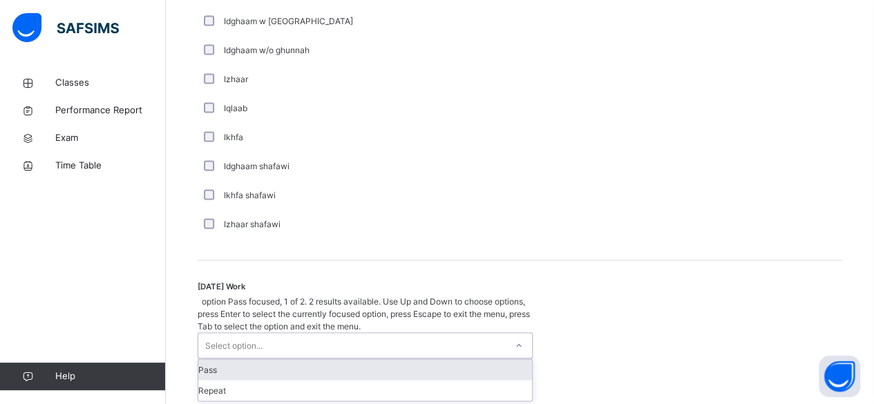
click at [442, 359] on div "Pass" at bounding box center [365, 369] width 334 height 21
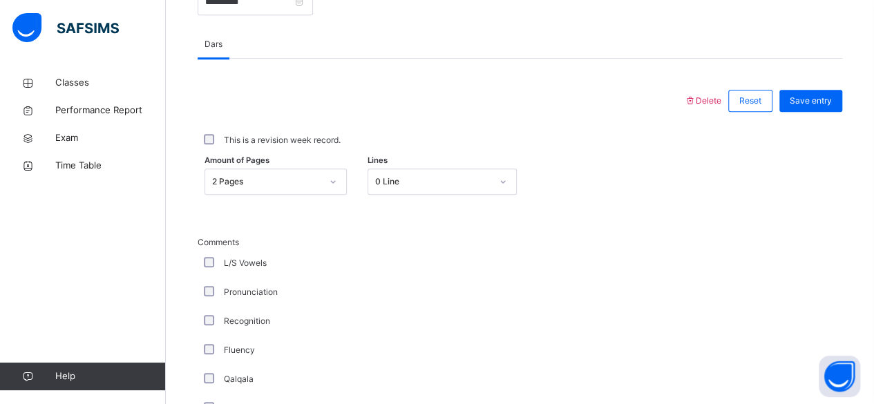
scroll to position [556, 0]
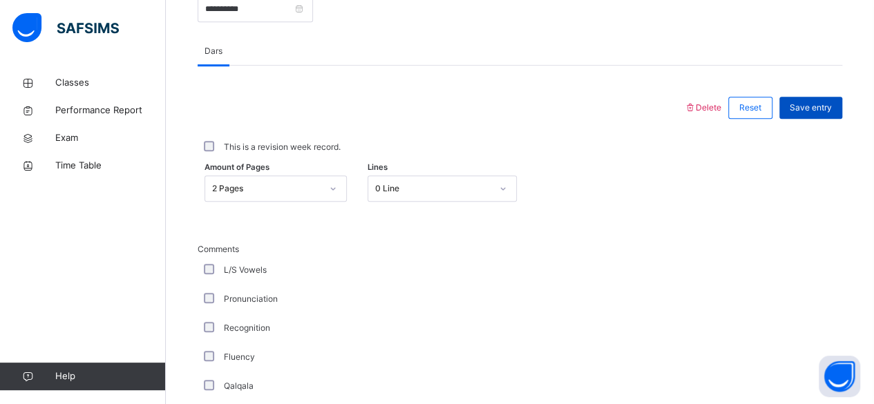
click at [827, 114] on span "Save entry" at bounding box center [811, 108] width 42 height 12
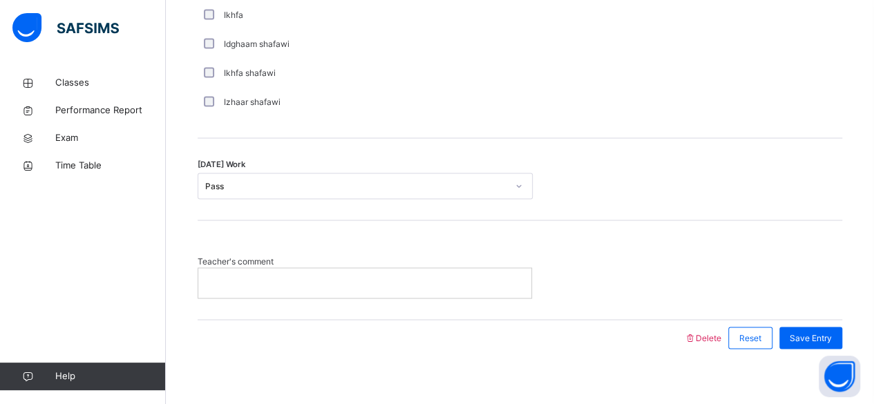
scroll to position [1132, 0]
click at [218, 286] on p at bounding box center [365, 281] width 312 height 12
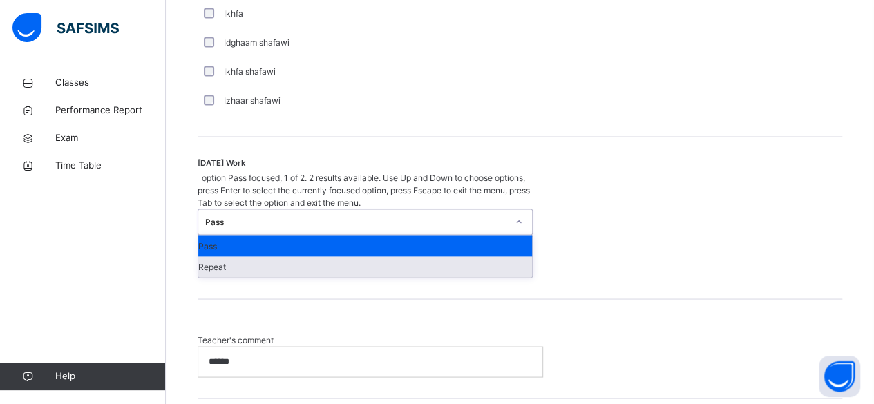
click at [485, 256] on div "Repeat" at bounding box center [365, 266] width 334 height 21
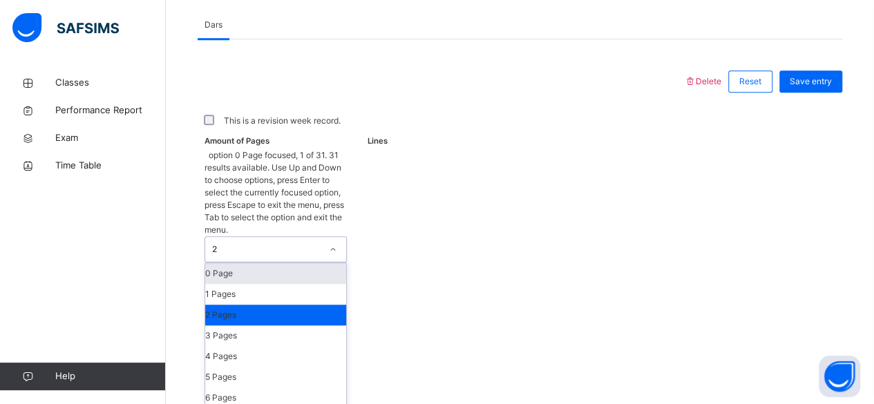
scroll to position [582, 0]
click at [314, 263] on div "0 Page" at bounding box center [275, 273] width 141 height 21
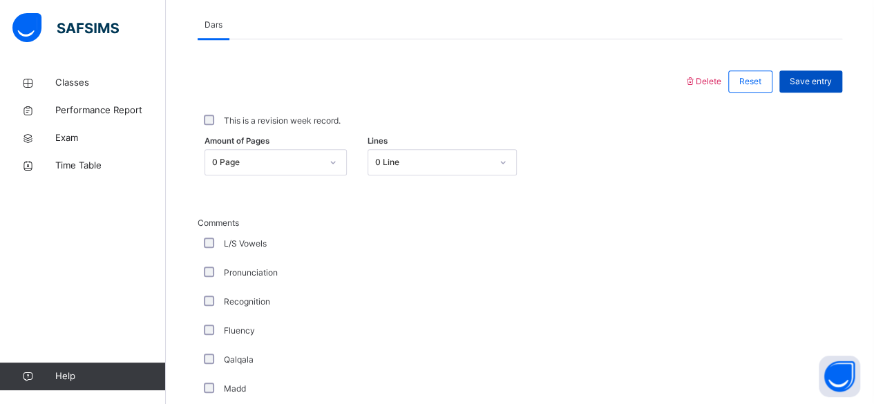
click at [824, 87] on span "Save entry" at bounding box center [811, 81] width 42 height 12
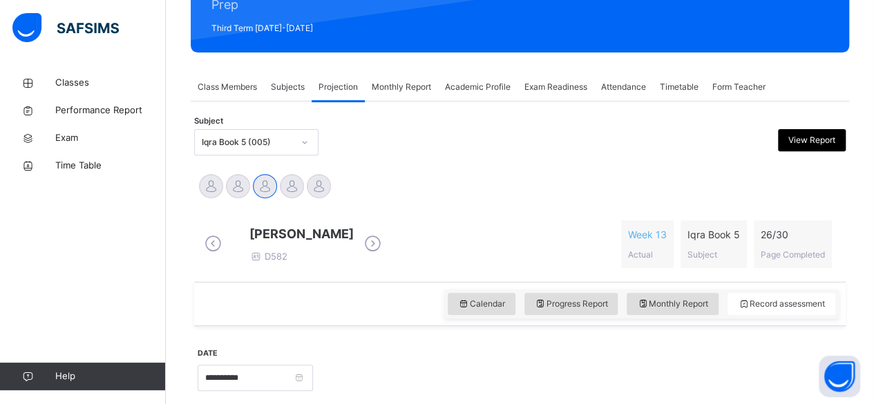
scroll to position [187, 0]
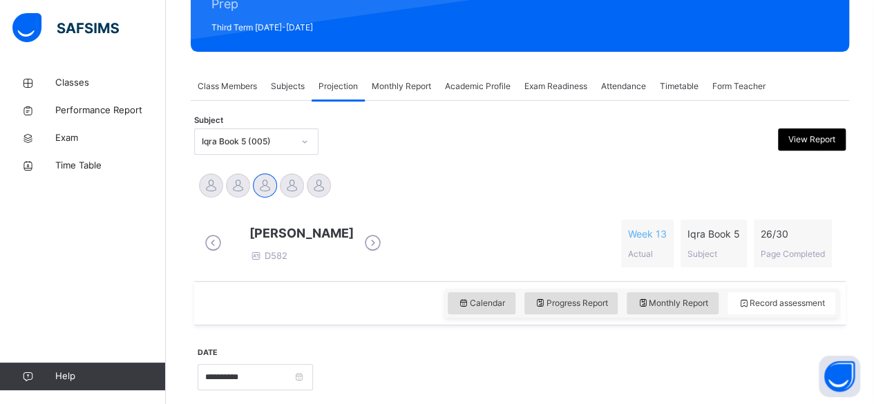
click at [385, 247] on icon at bounding box center [373, 243] width 24 height 21
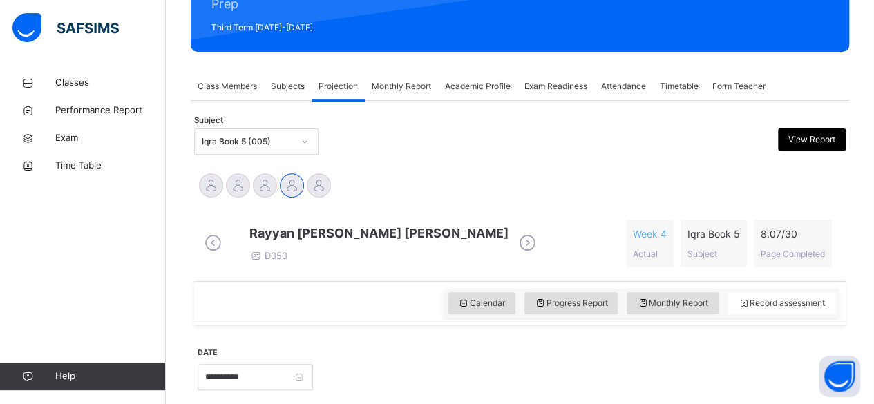
click at [540, 242] on icon at bounding box center [528, 243] width 24 height 21
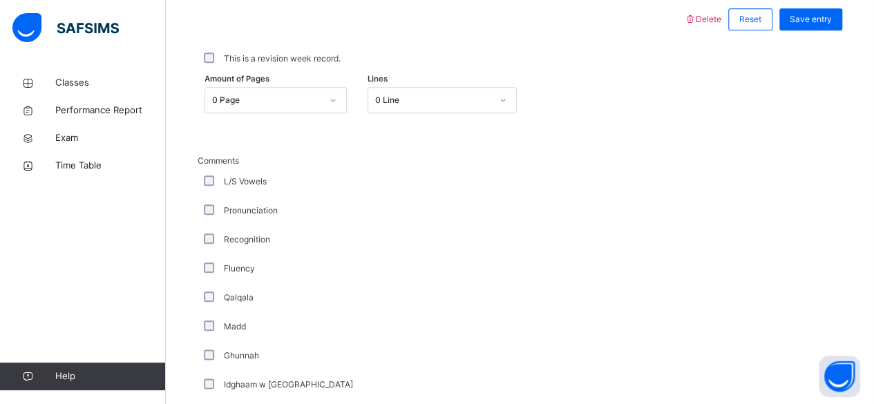
scroll to position [645, 0]
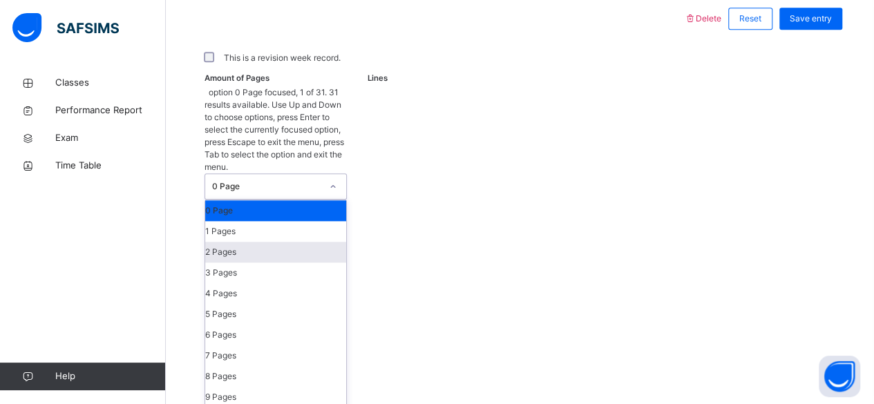
click at [278, 242] on div "2 Pages" at bounding box center [275, 252] width 141 height 21
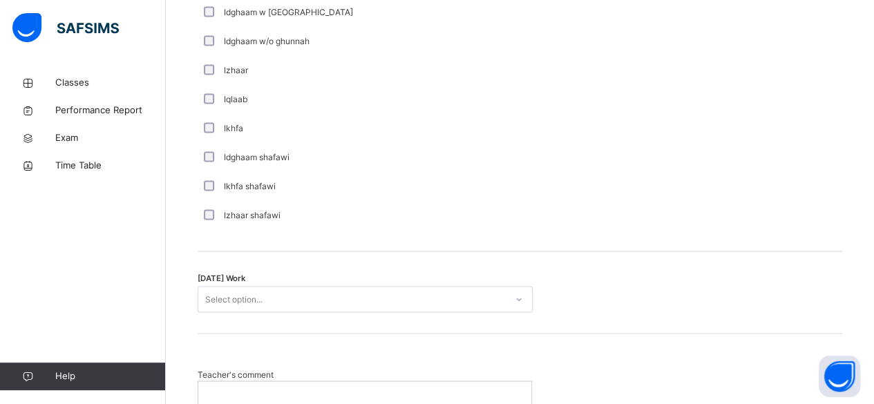
scroll to position [1069, 0]
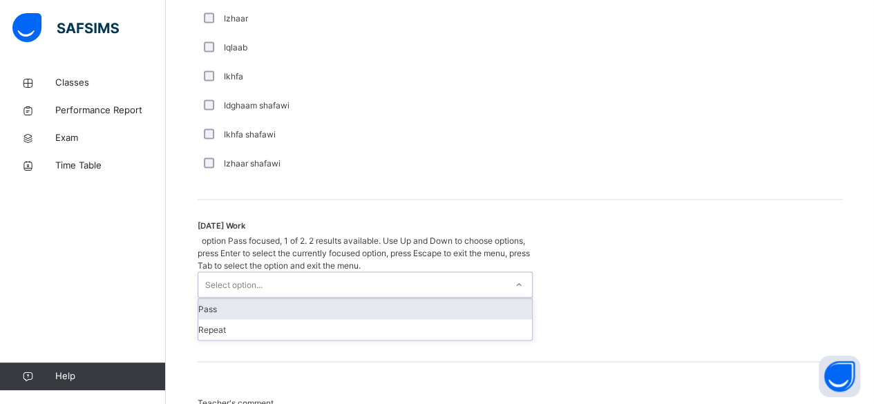
click at [456, 299] on div "Pass" at bounding box center [365, 309] width 334 height 21
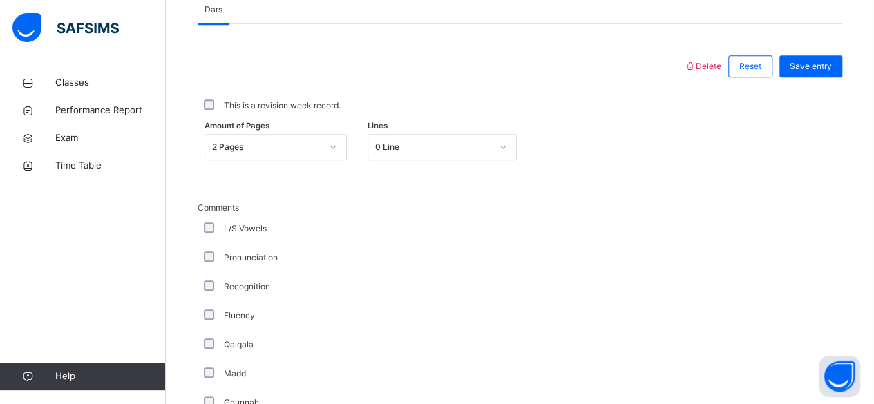
scroll to position [567, 0]
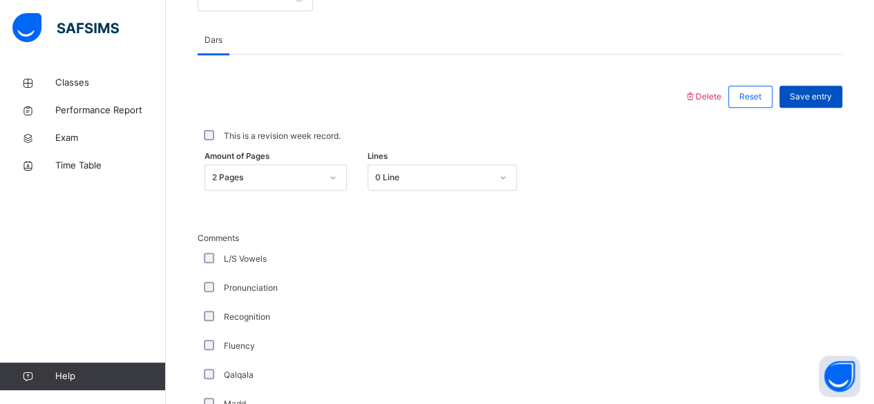
click at [832, 103] on span "Save entry" at bounding box center [811, 97] width 42 height 12
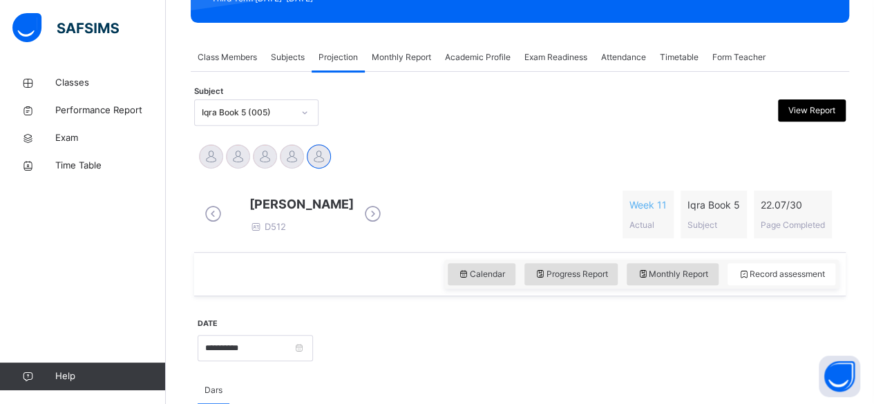
scroll to position [216, 0]
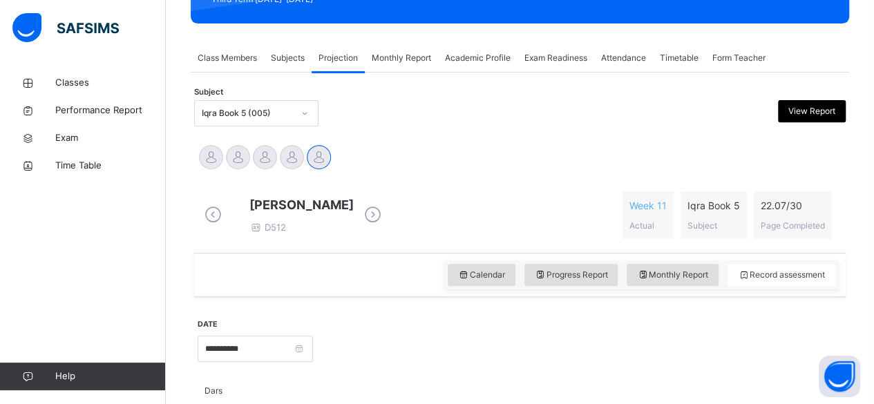
click at [385, 223] on icon at bounding box center [373, 215] width 24 height 21
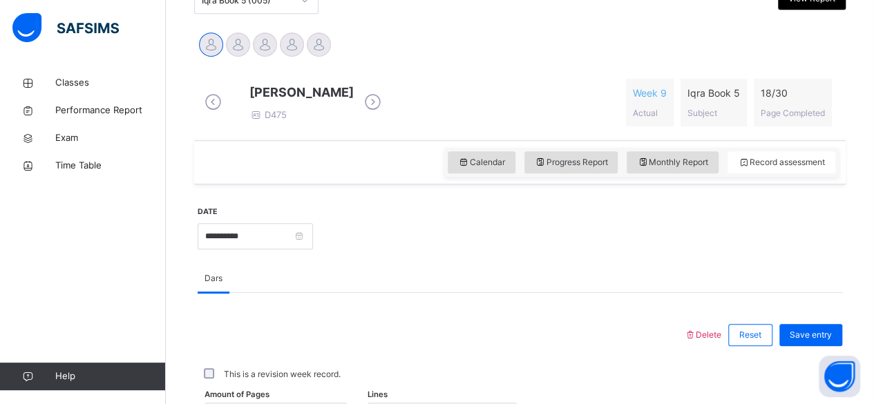
click at [385, 106] on icon at bounding box center [373, 102] width 24 height 21
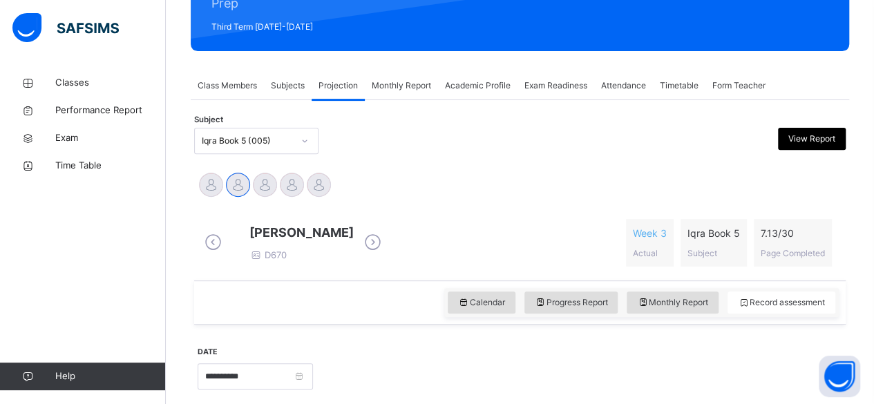
scroll to position [187, 0]
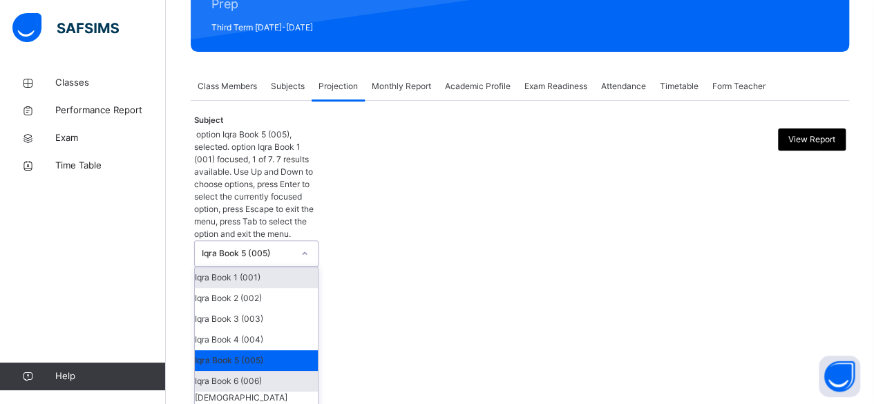
click at [300, 371] on div "Iqra Book 6 (006)" at bounding box center [256, 381] width 123 height 21
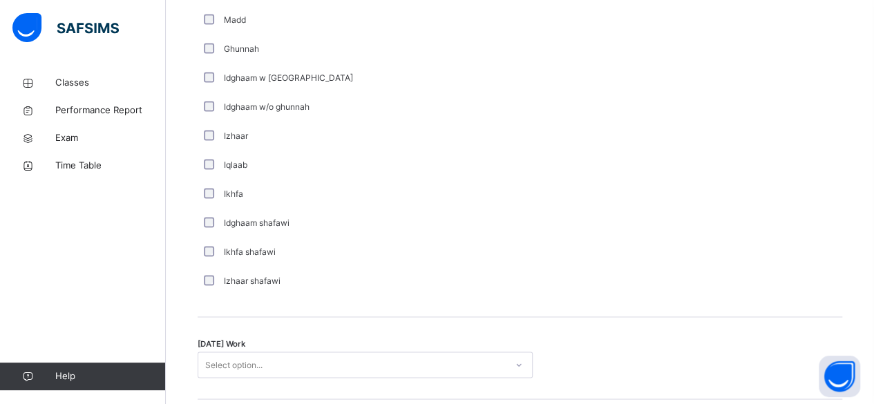
scroll to position [1047, 0]
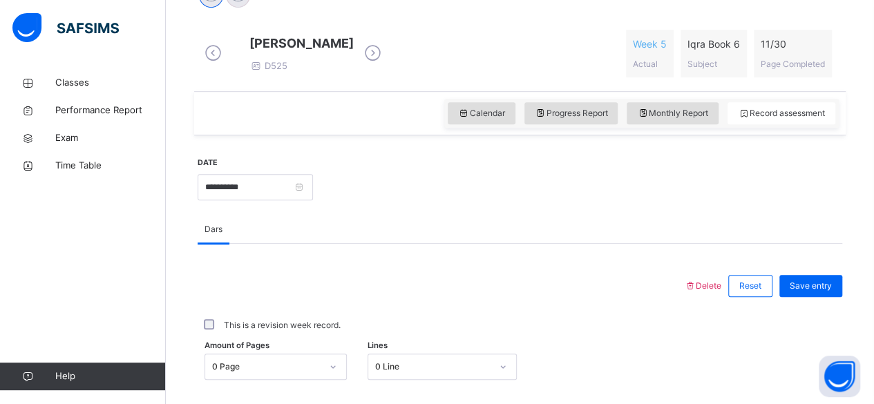
scroll to position [394, 0]
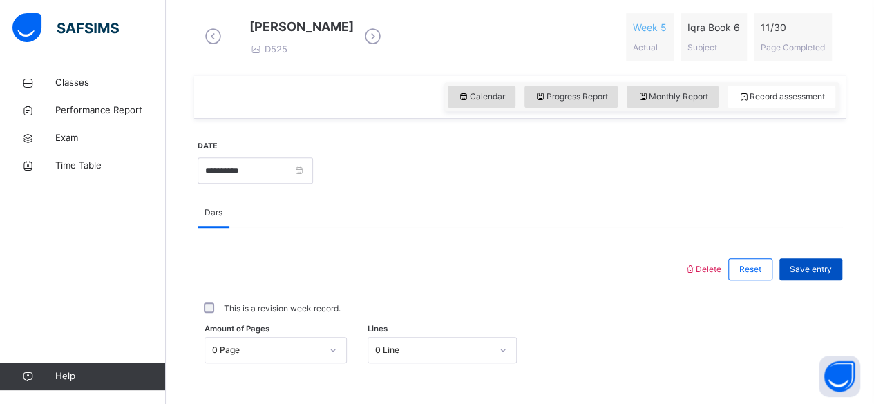
click at [823, 276] on span "Save entry" at bounding box center [811, 269] width 42 height 12
click at [831, 276] on span "Save entry" at bounding box center [811, 269] width 42 height 12
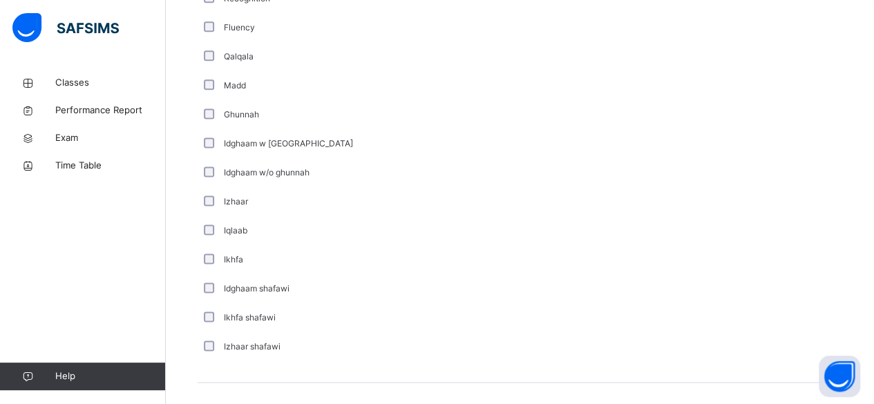
scroll to position [1033, 0]
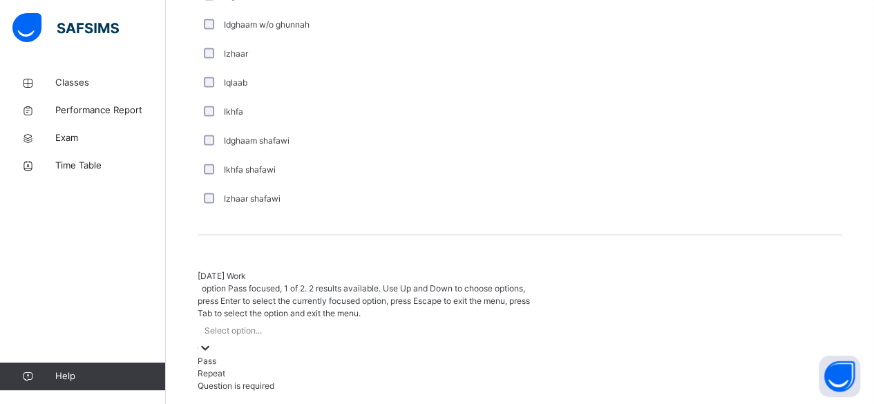
click at [429, 367] on div "Repeat" at bounding box center [365, 373] width 335 height 12
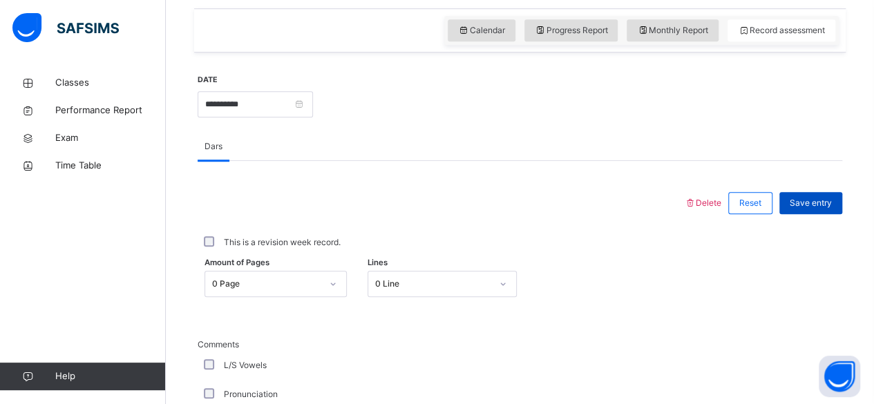
click at [832, 207] on span "Save entry" at bounding box center [811, 203] width 42 height 12
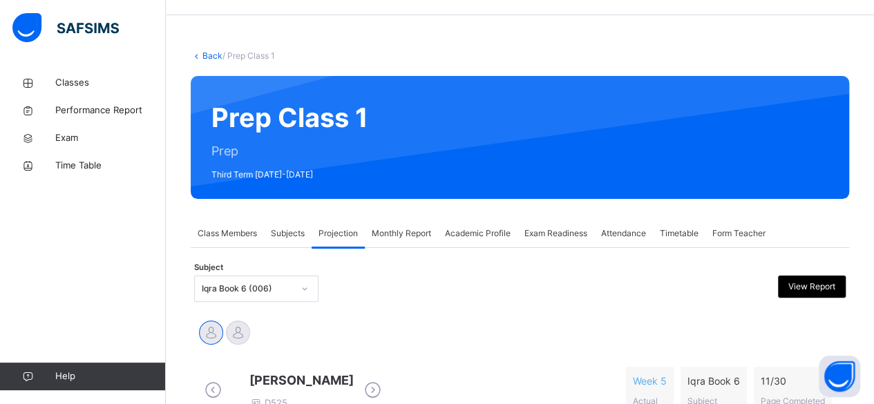
scroll to position [36, 0]
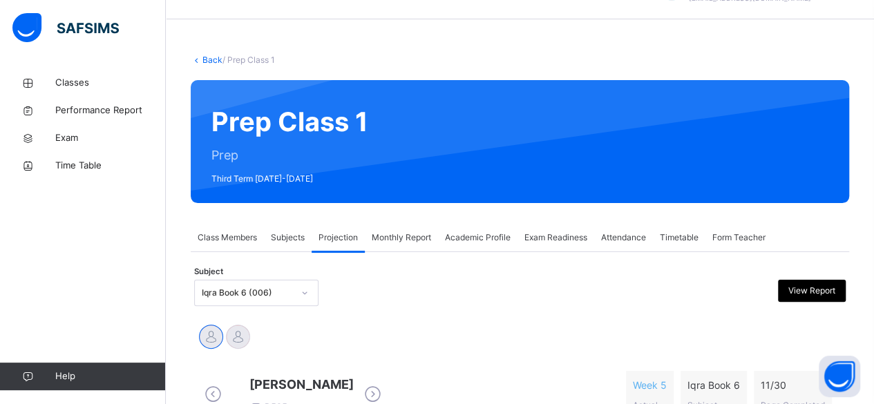
click at [415, 238] on span "Monthly Report" at bounding box center [401, 238] width 59 height 12
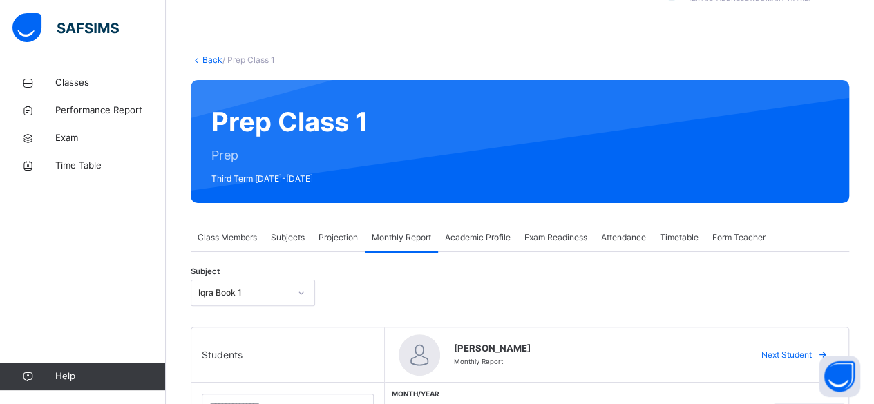
click at [633, 234] on span "Attendance" at bounding box center [623, 238] width 45 height 12
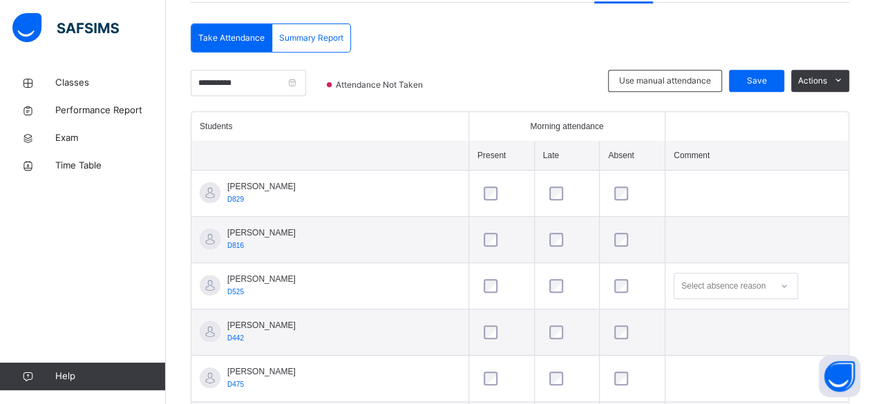
scroll to position [285, 0]
click at [760, 82] on span "Save" at bounding box center [757, 81] width 35 height 12
